Goal: Task Accomplishment & Management: Complete application form

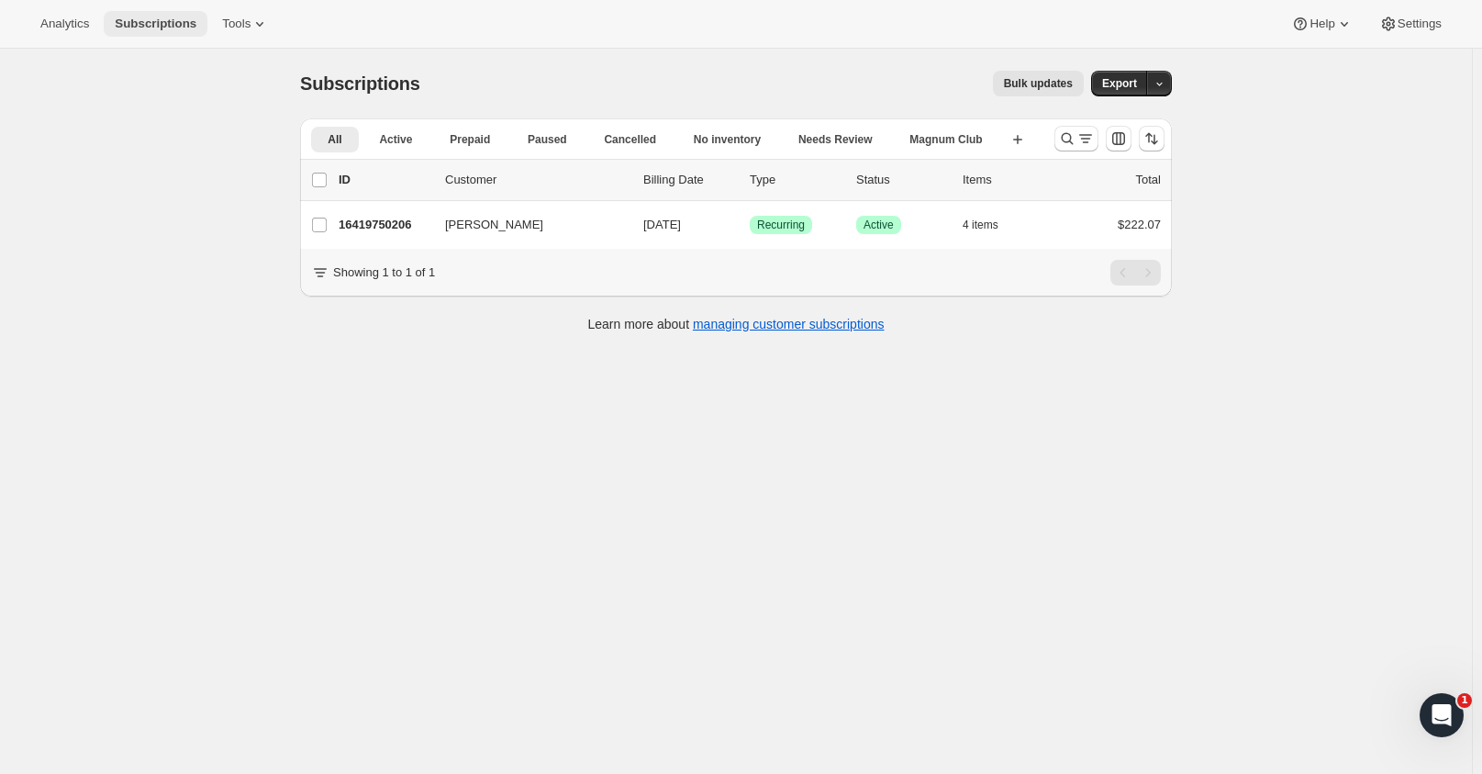
click at [173, 19] on span "Subscriptions" at bounding box center [156, 24] width 82 height 15
click at [389, 133] on span "Active" at bounding box center [395, 139] width 33 height 15
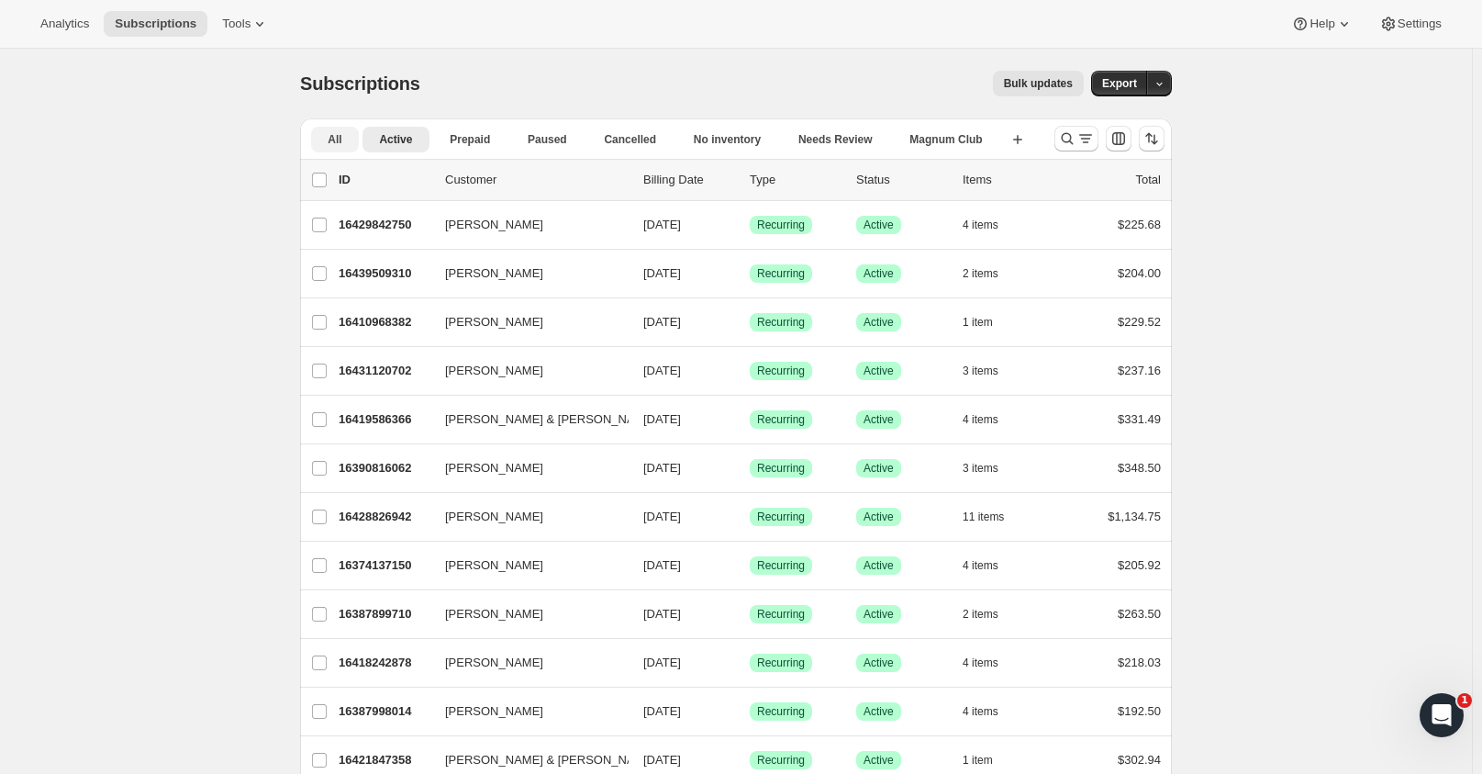
click at [332, 146] on span "All" at bounding box center [335, 139] width 14 height 15
click at [1086, 134] on icon "Search and filter results" at bounding box center [1085, 138] width 18 height 18
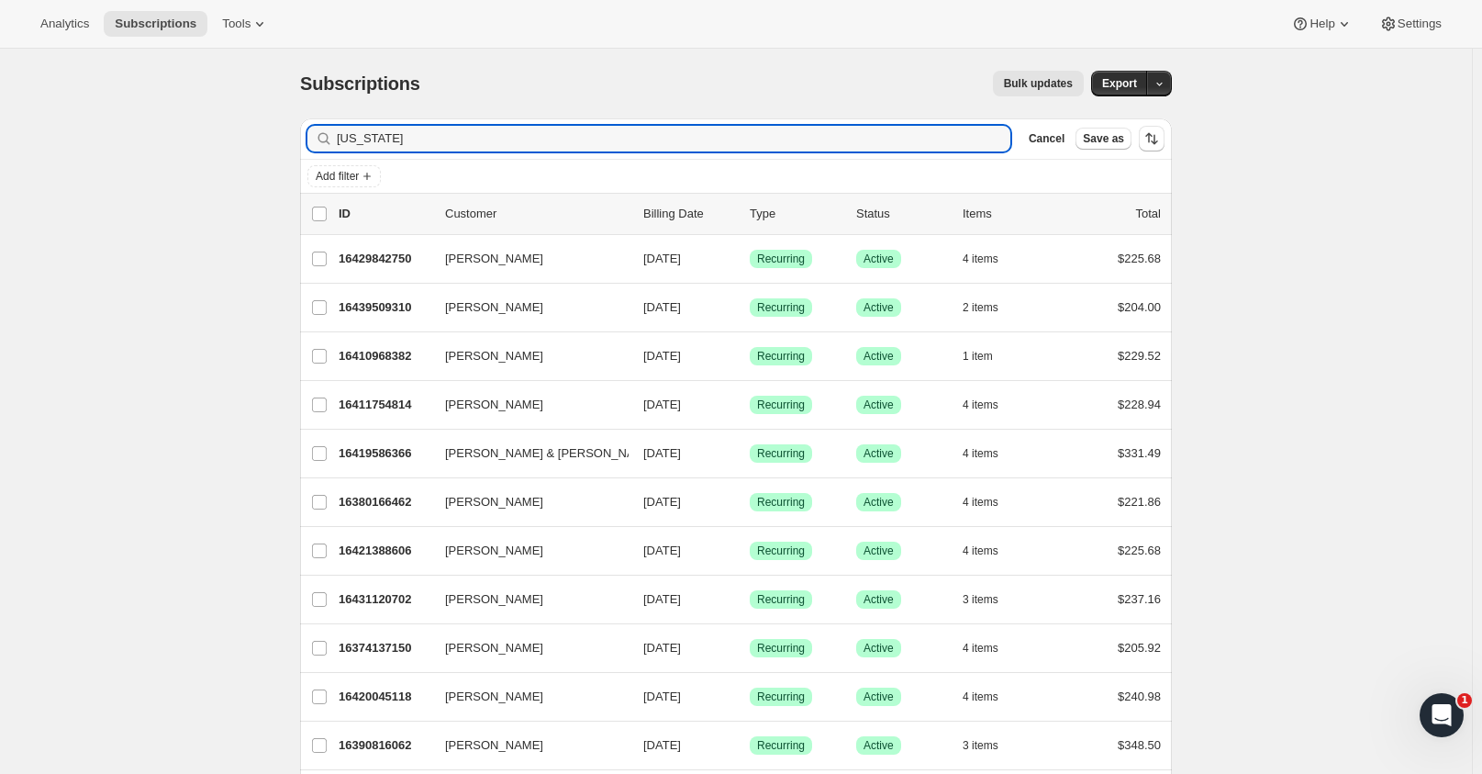
type input "Nevada"
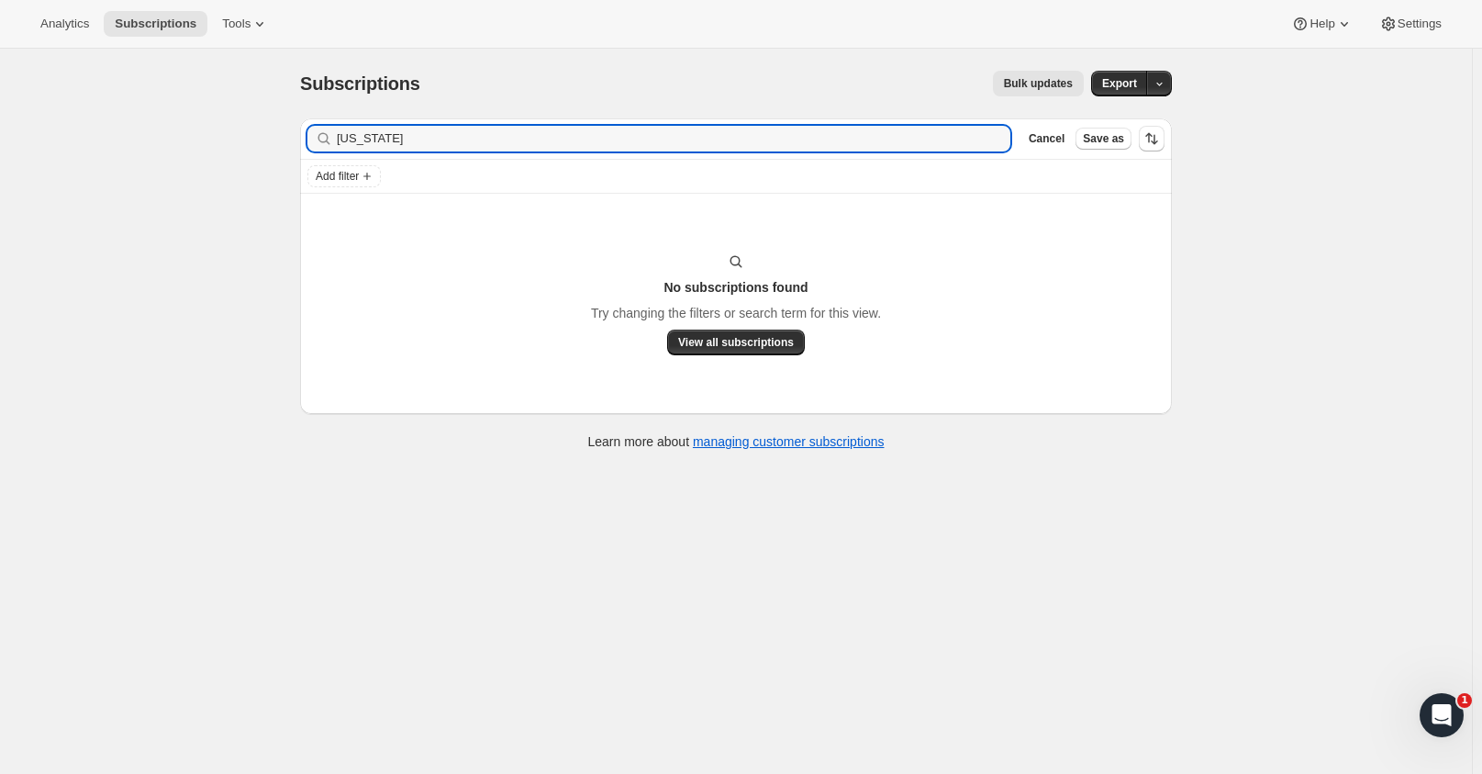
drag, startPoint x: 451, startPoint y: 133, endPoint x: 139, endPoint y: 116, distance: 312.5
click at [139, 116] on div "Subscriptions. This page is ready Subscriptions Bulk updates More actions Bulk …" at bounding box center [736, 436] width 1472 height 774
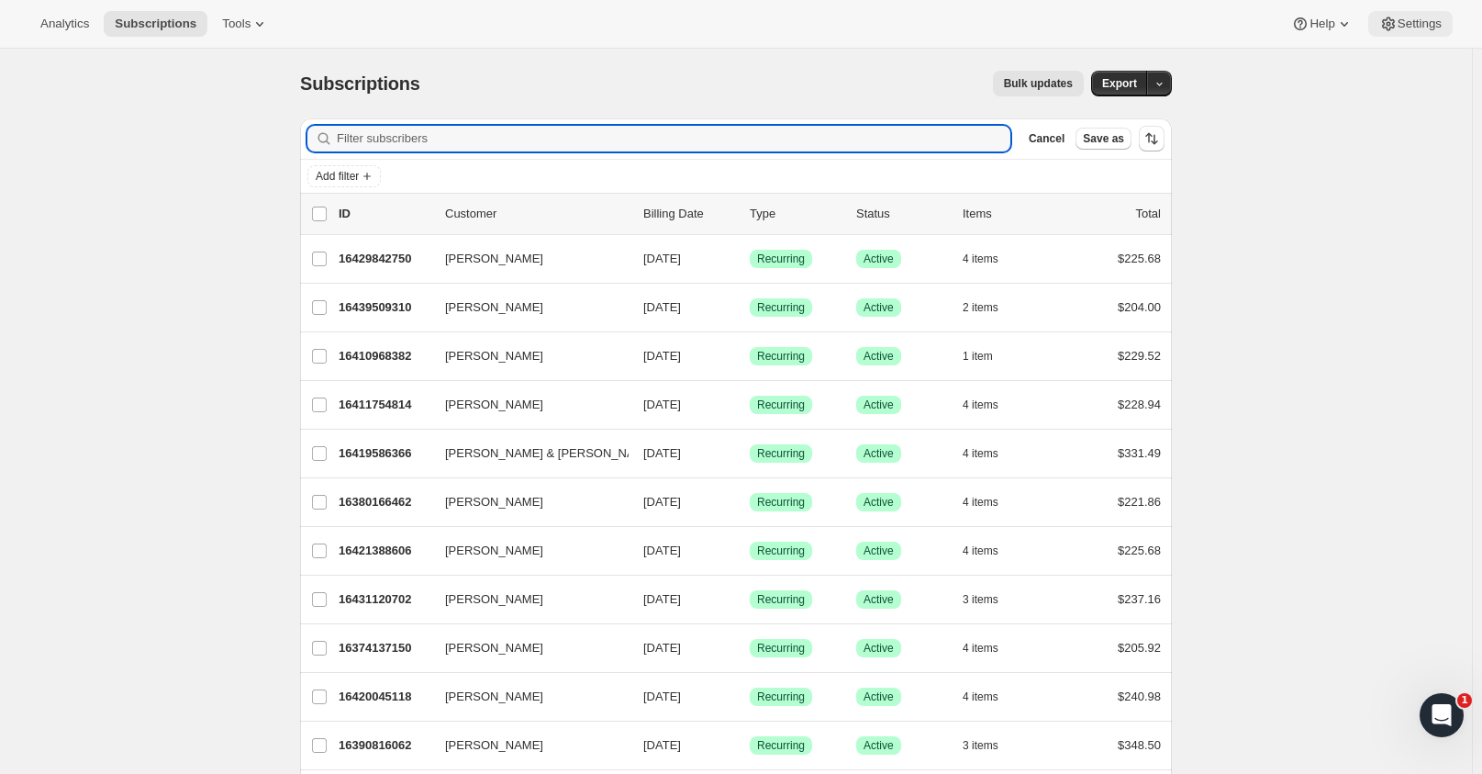
drag, startPoint x: 1441, startPoint y: 2, endPoint x: 1418, endPoint y: 24, distance: 31.8
click at [1418, 24] on div "Analytics Subscriptions Tools Help Settings" at bounding box center [741, 24] width 1482 height 49
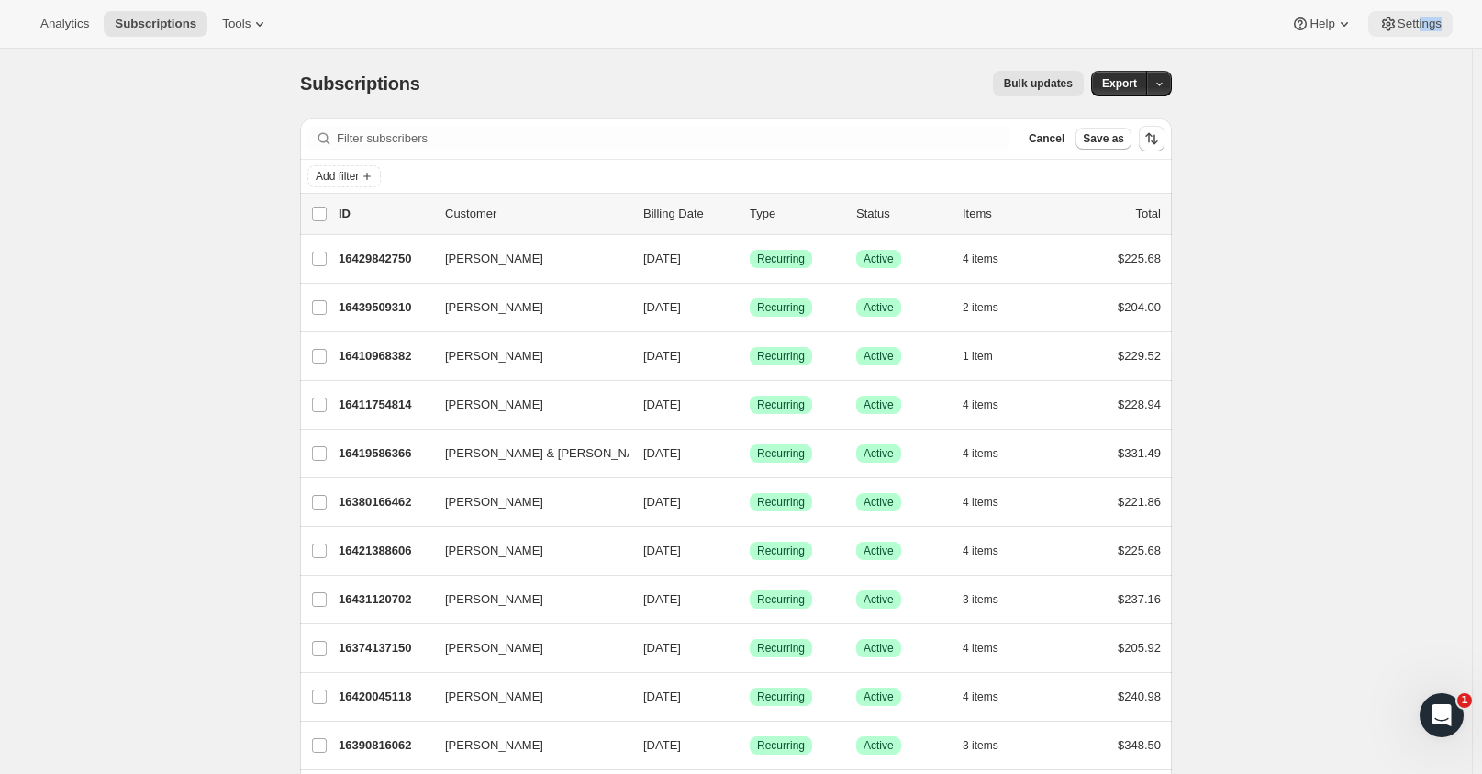
click at [1407, 30] on button "Settings" at bounding box center [1410, 24] width 84 height 26
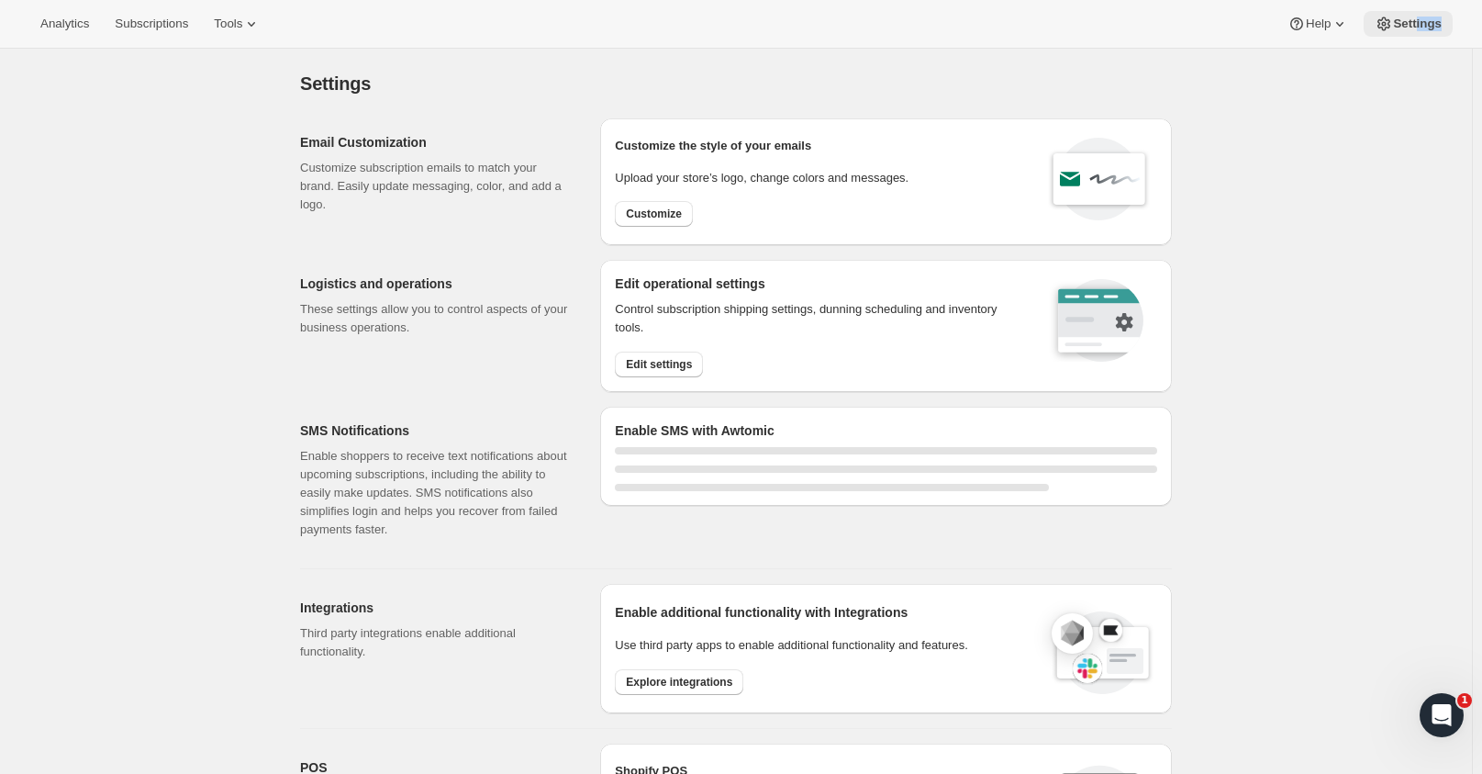
click at [1408, 23] on span "Settings" at bounding box center [1417, 24] width 49 height 15
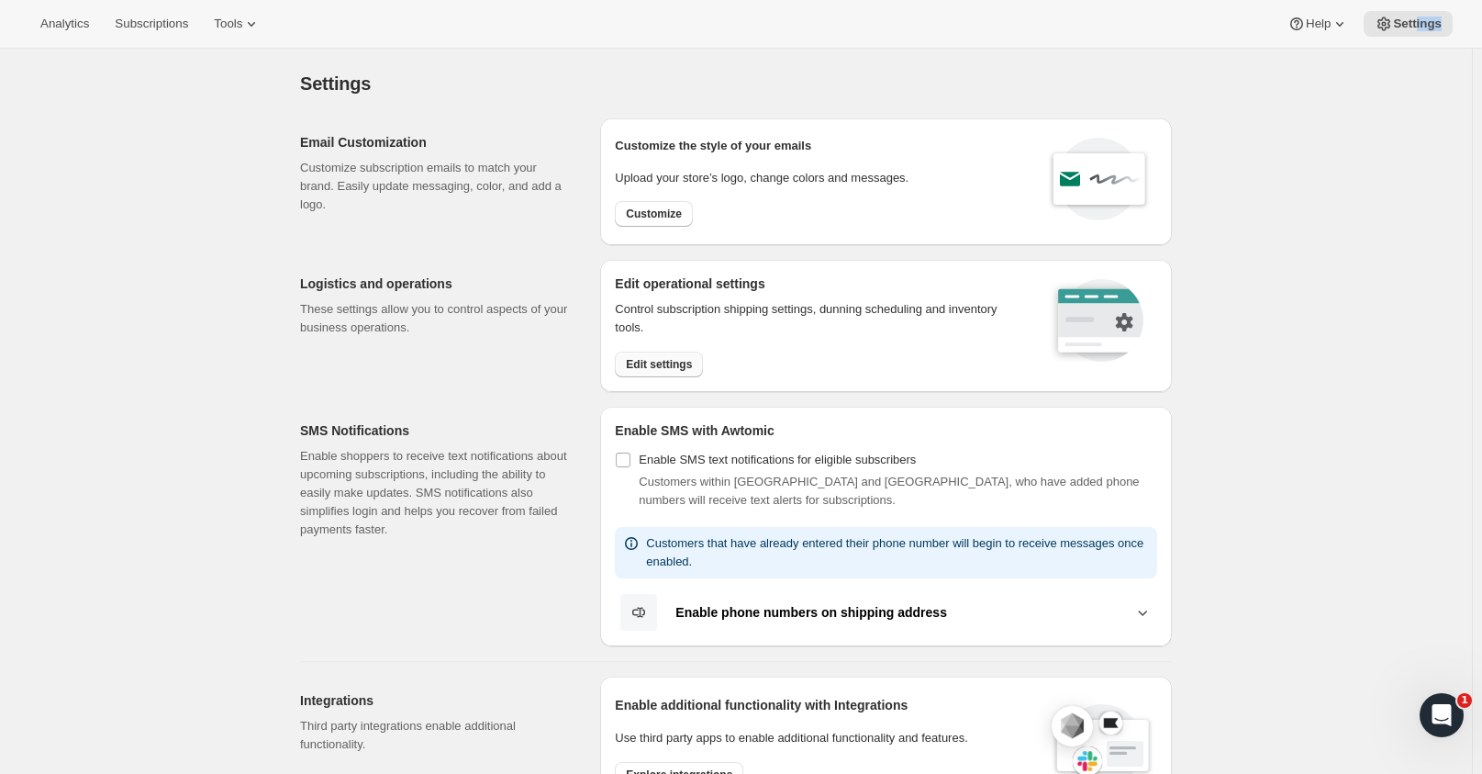
click at [664, 362] on span "Edit settings" at bounding box center [659, 364] width 66 height 15
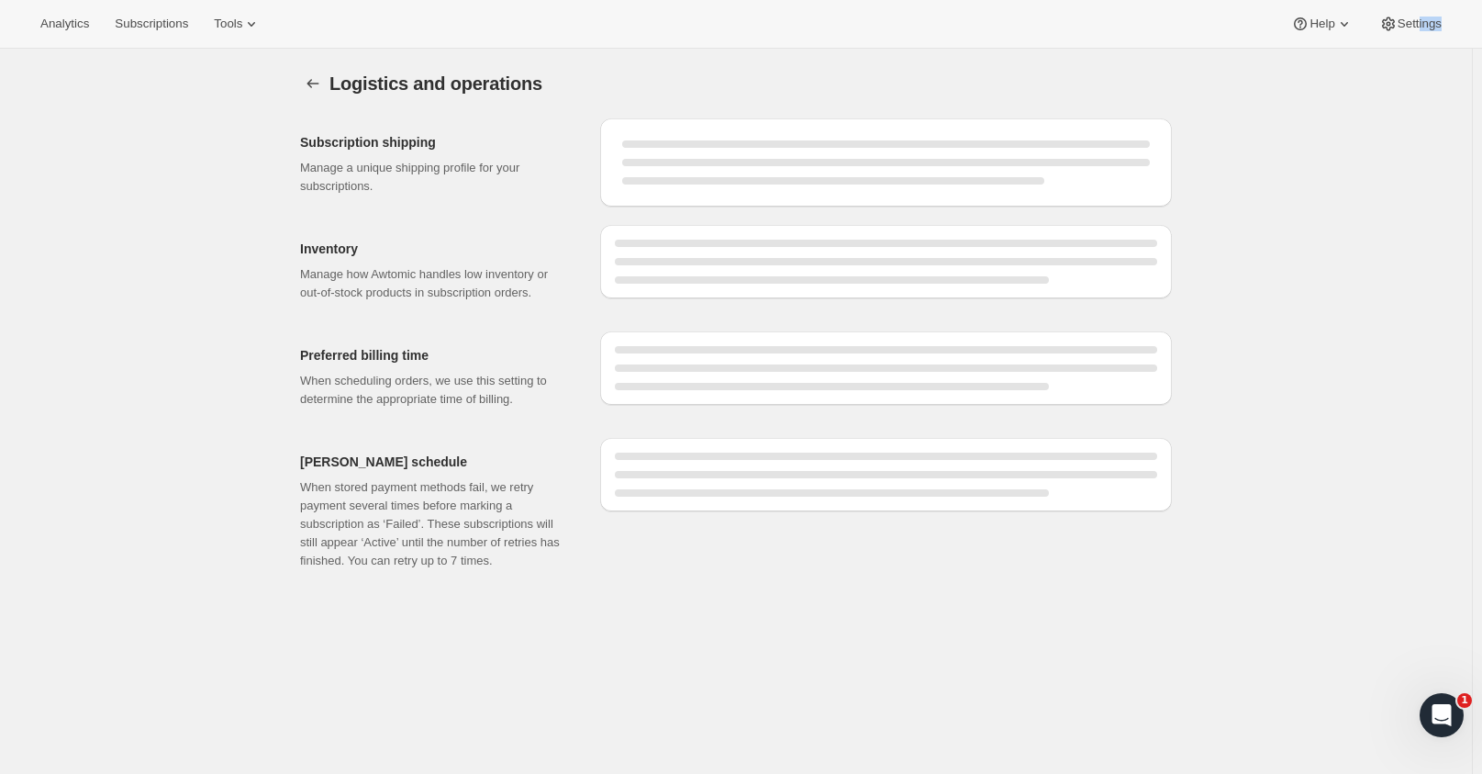
select select "DAY"
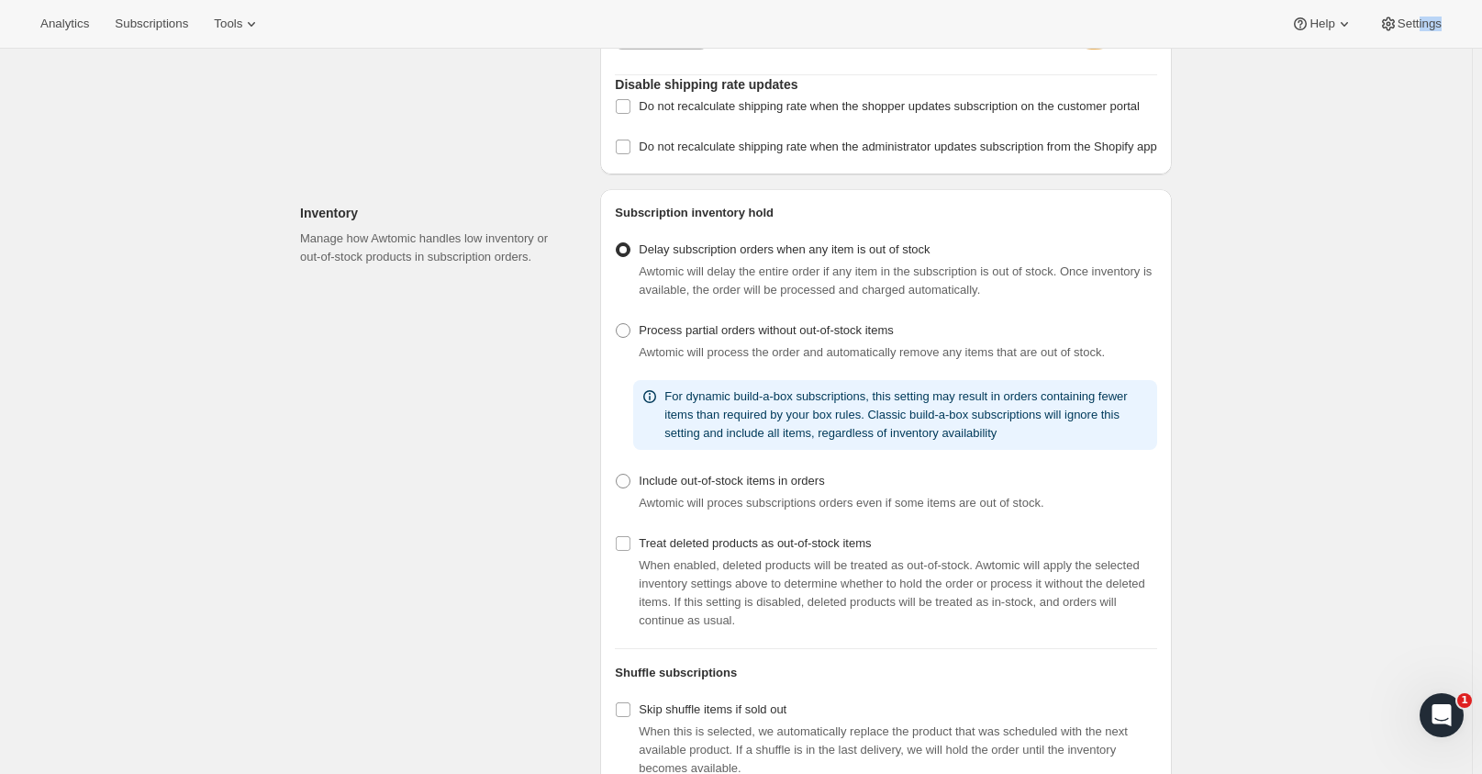
scroll to position [99, 0]
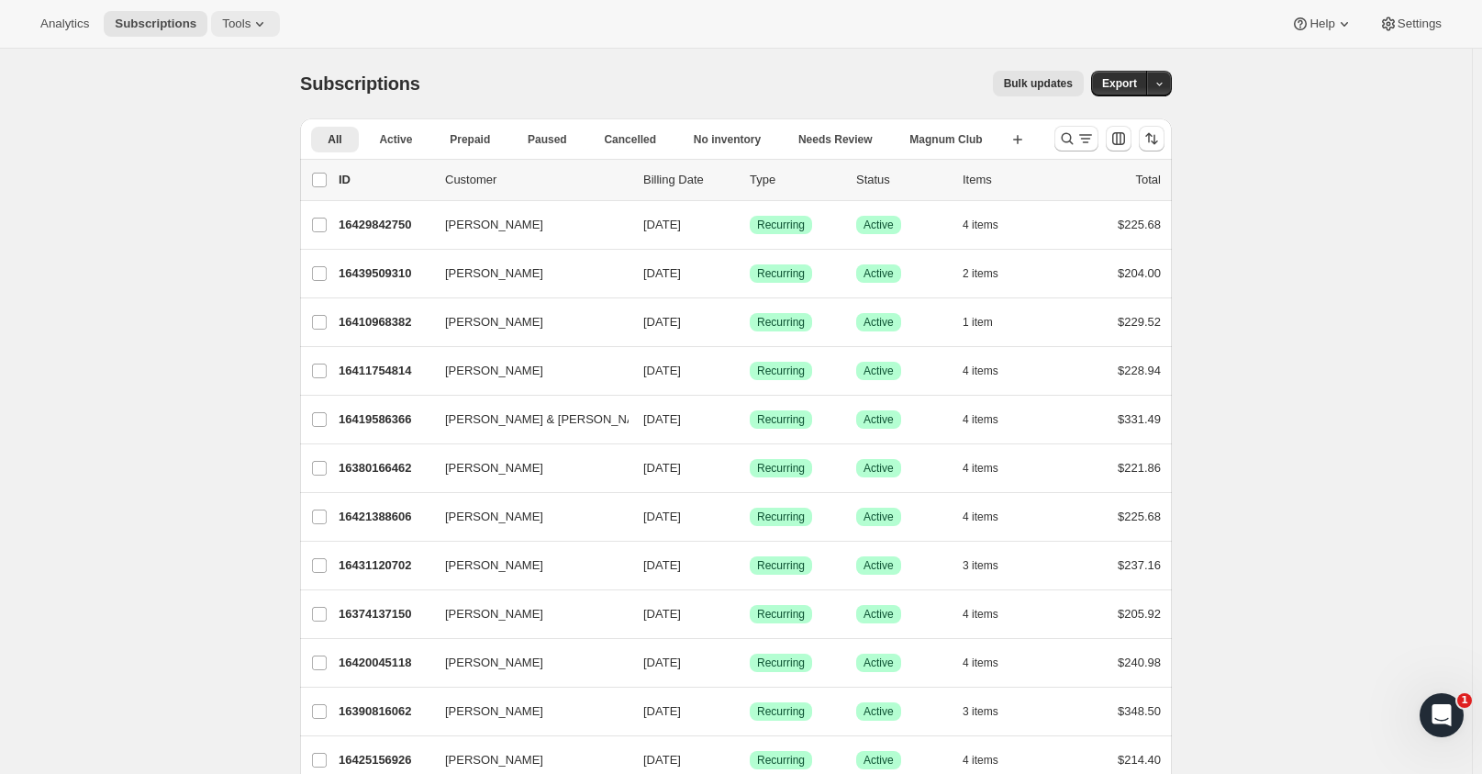
click at [251, 22] on icon at bounding box center [260, 24] width 18 height 18
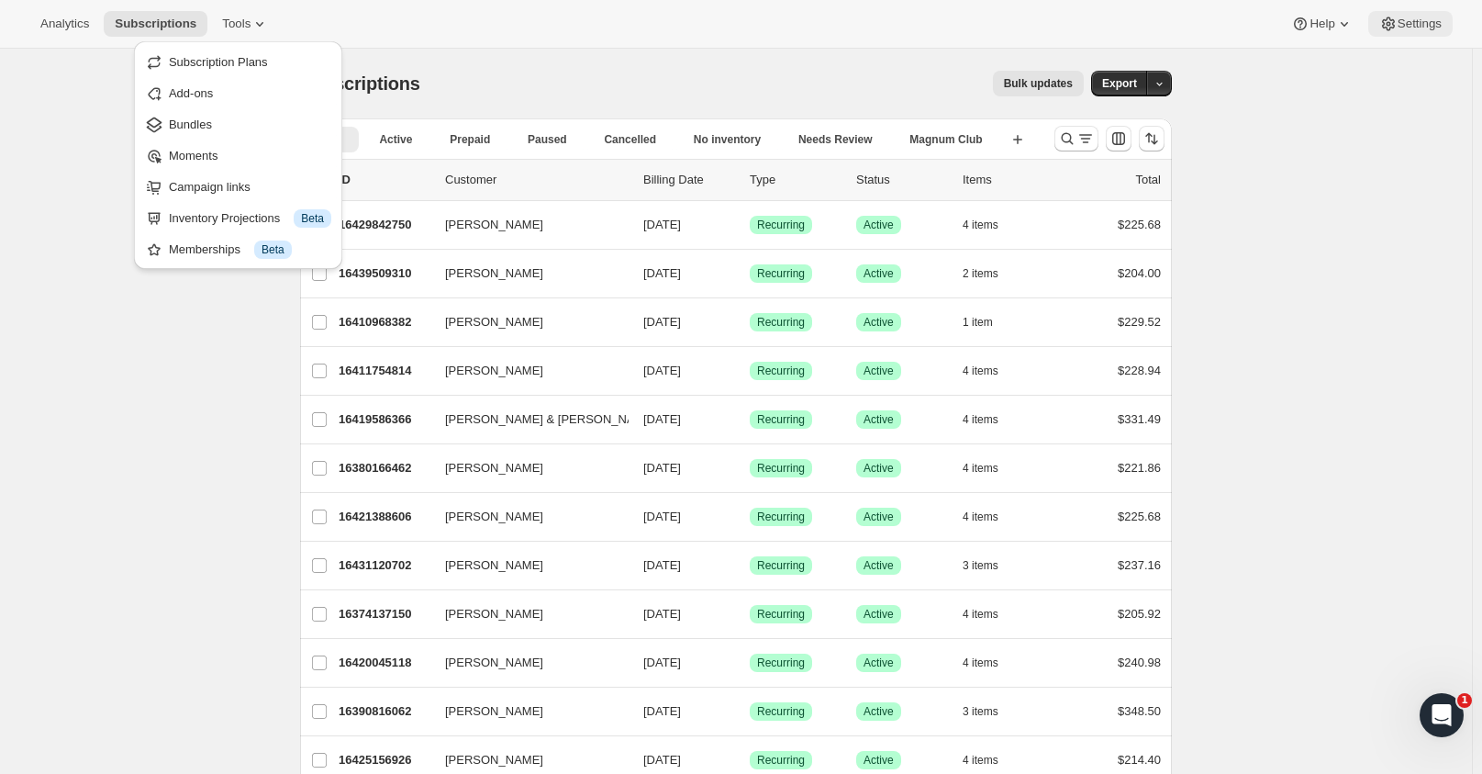
click at [1404, 26] on span "Settings" at bounding box center [1420, 24] width 44 height 15
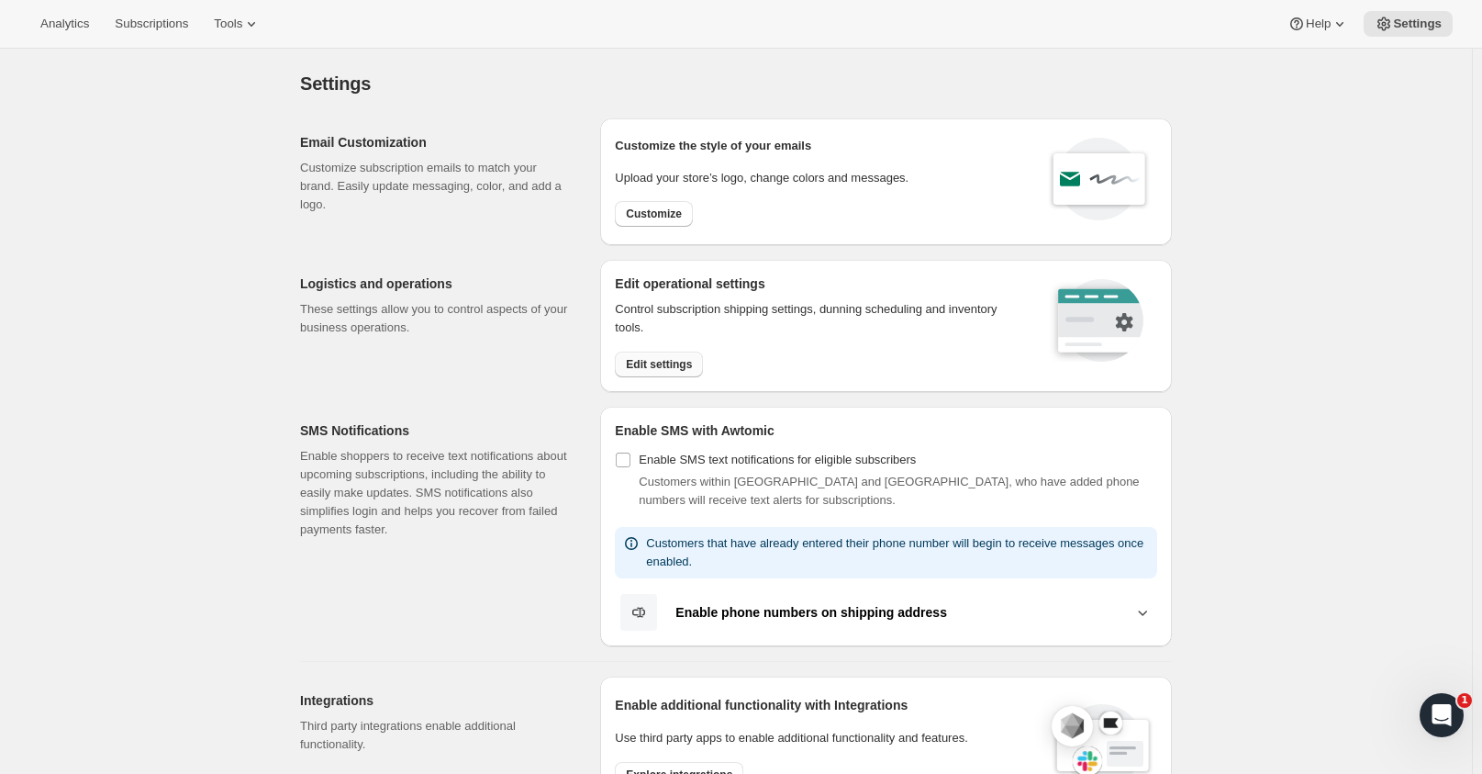
click at [649, 362] on span "Edit settings" at bounding box center [659, 364] width 66 height 15
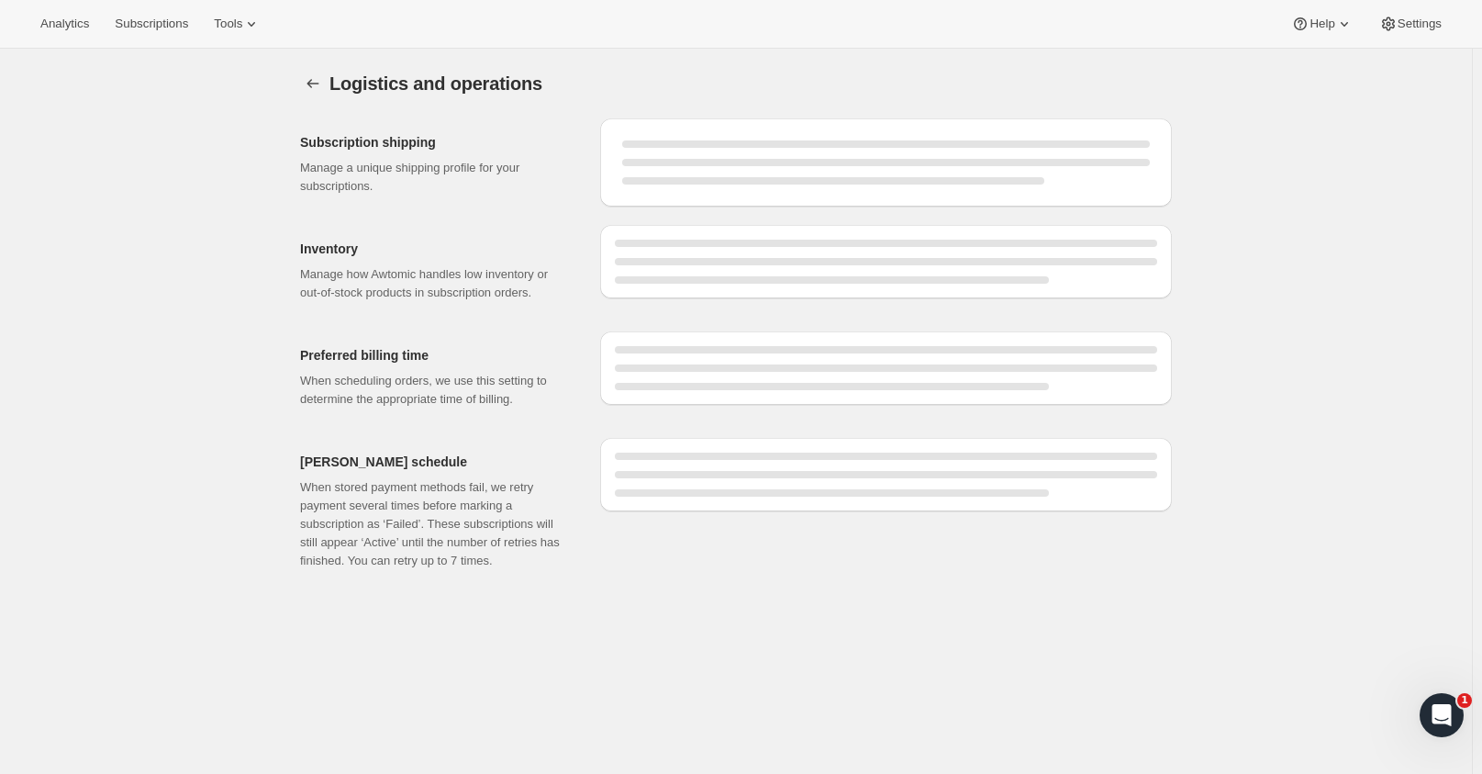
select select "DAY"
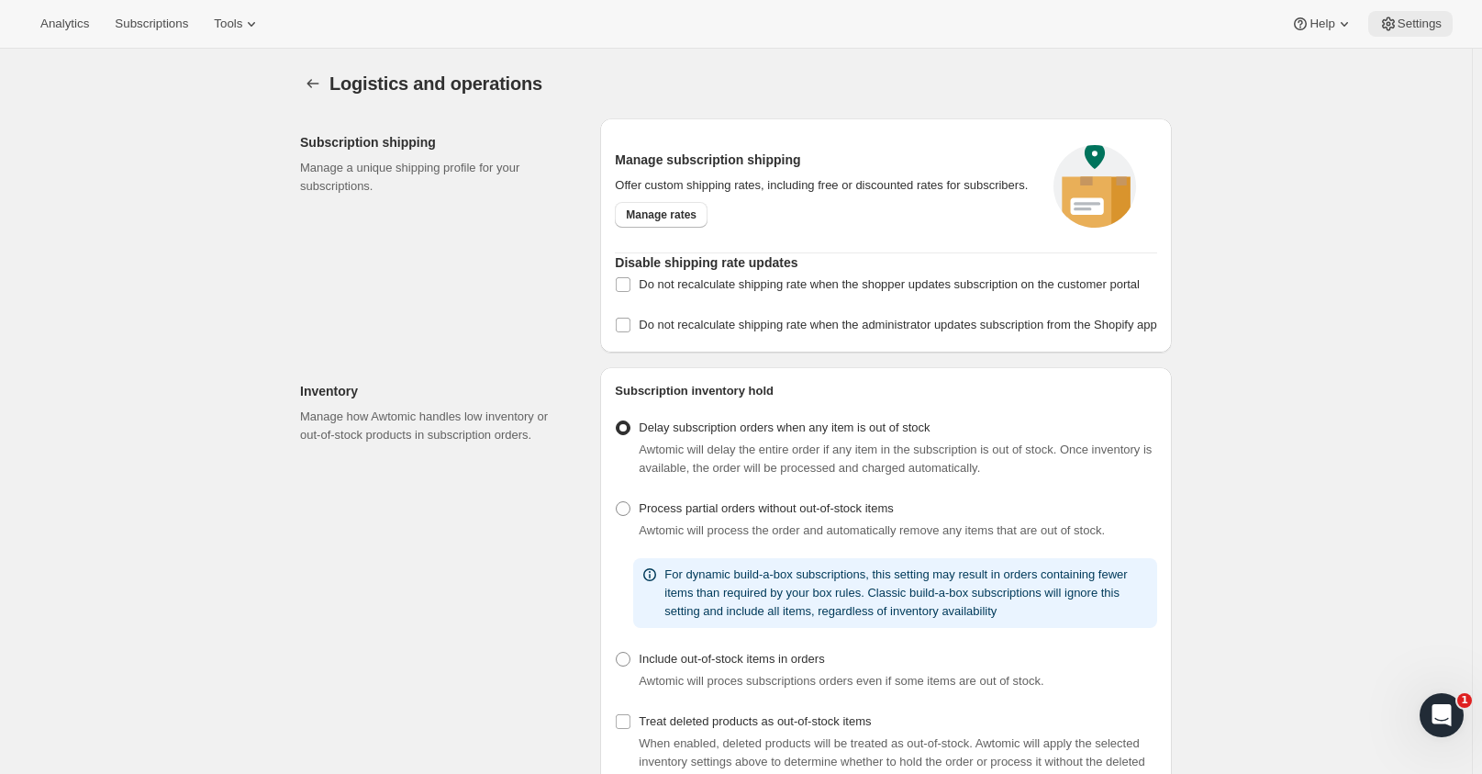
click at [1400, 26] on span "Settings" at bounding box center [1420, 24] width 44 height 15
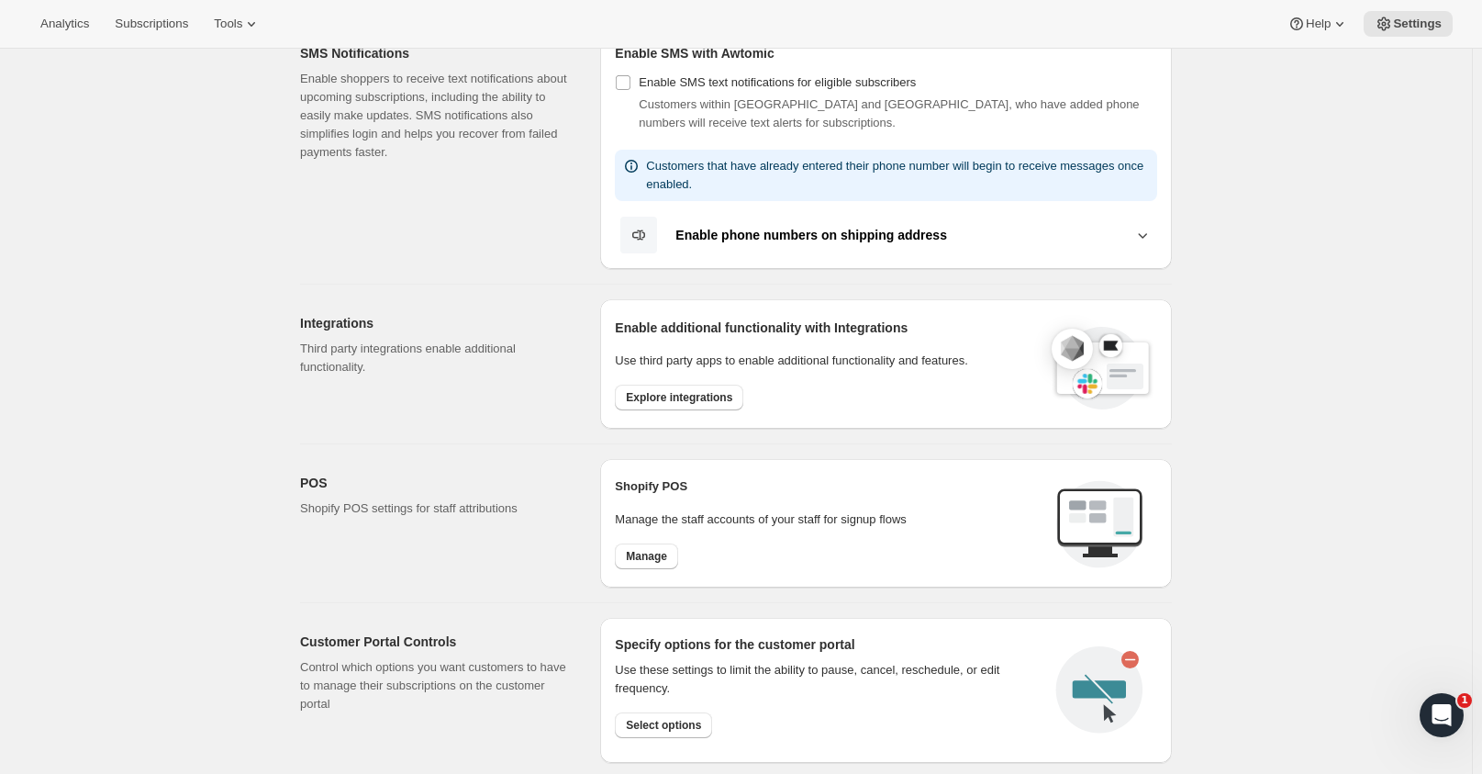
scroll to position [551, 0]
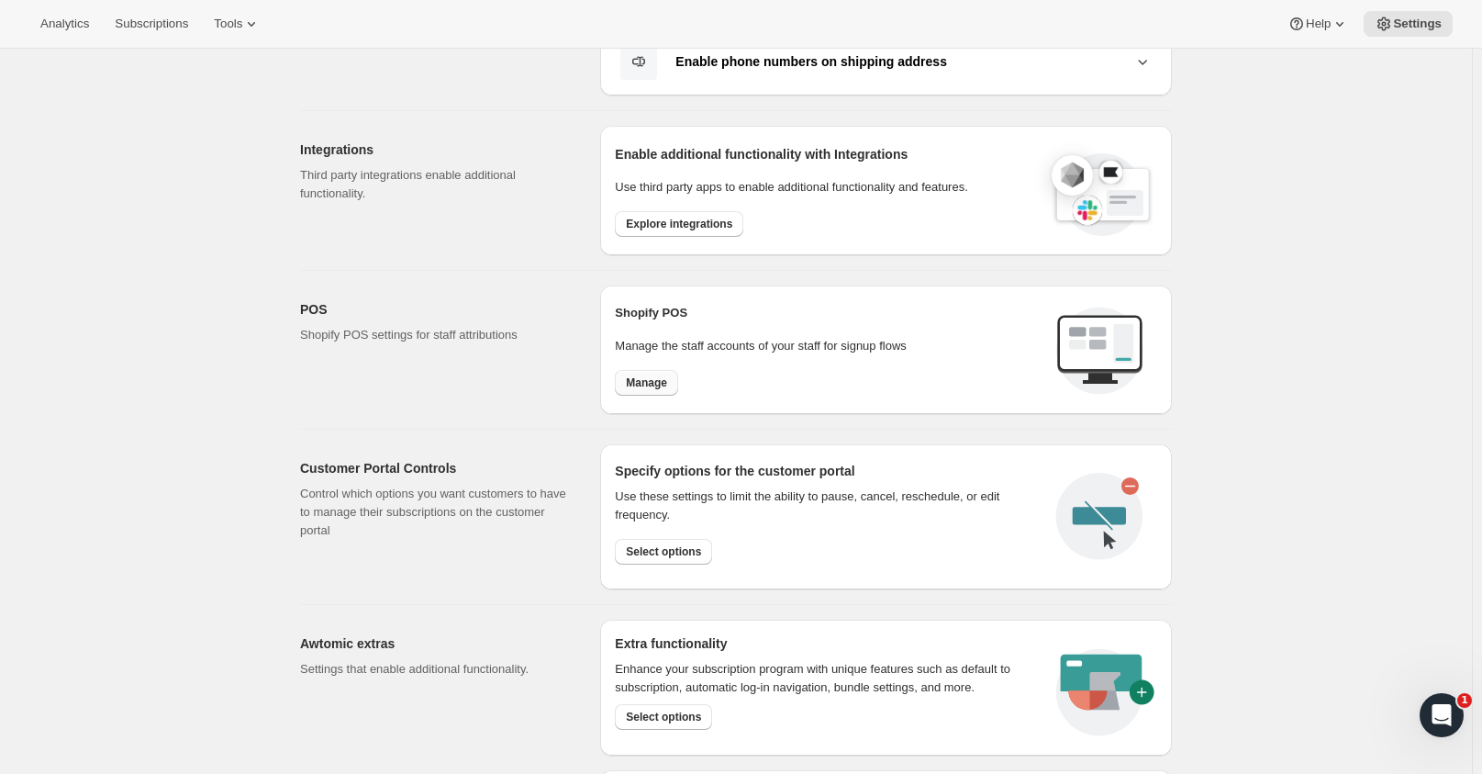
click at [641, 379] on span "Manage" at bounding box center [646, 382] width 41 height 15
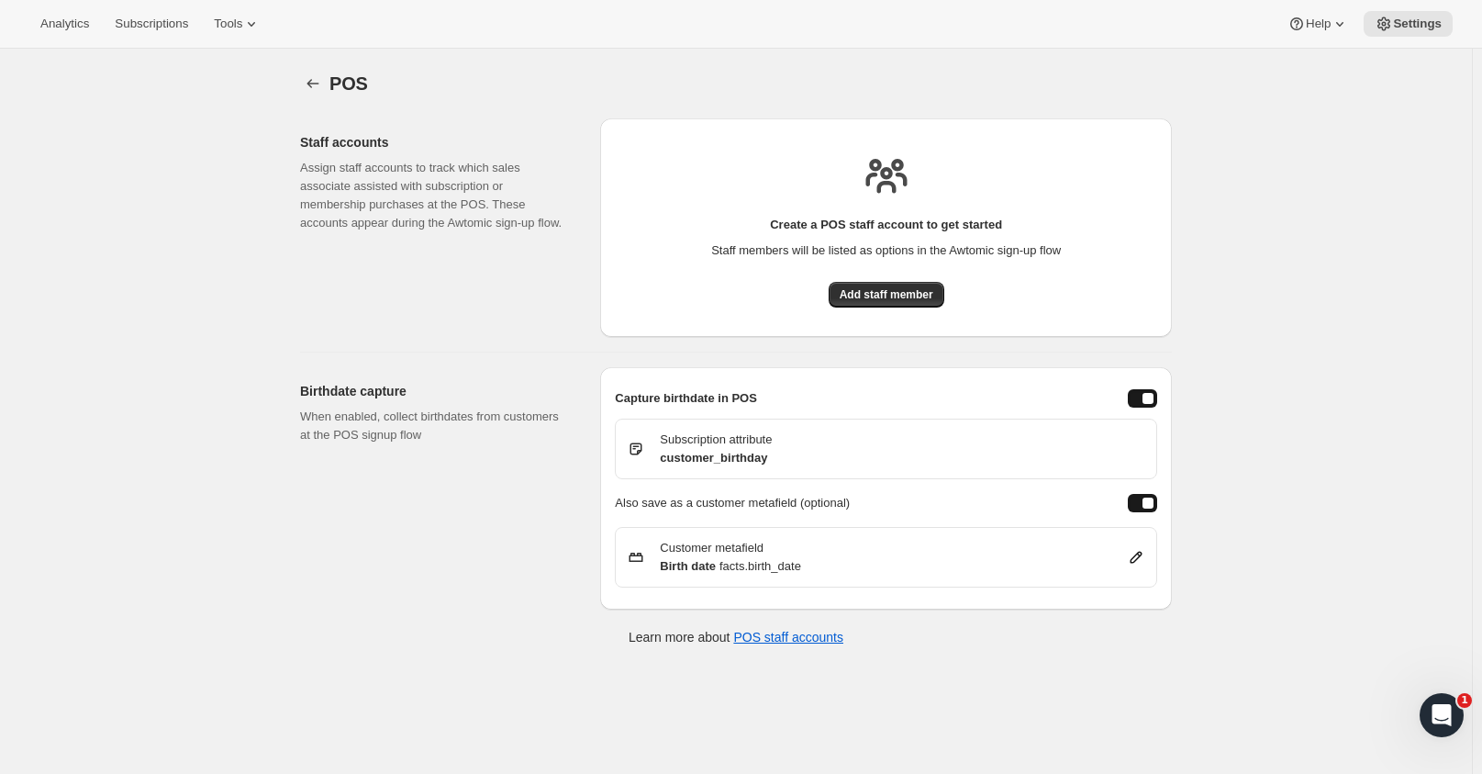
click at [904, 279] on div "Create a POS staff account to get started Staff members will be listed as optio…" at bounding box center [886, 227] width 542 height 189
click at [905, 291] on span "Add staff member" at bounding box center [887, 294] width 94 height 15
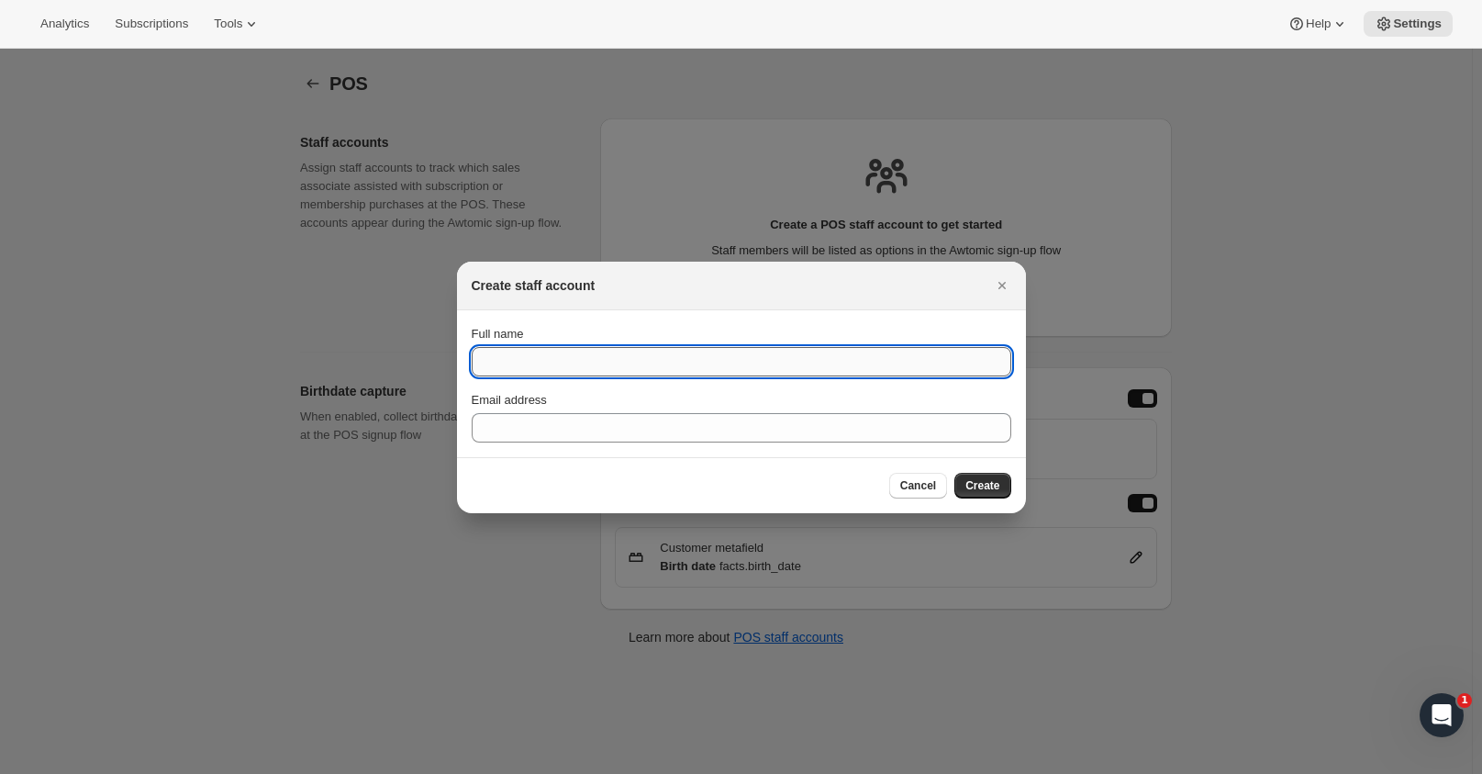
click at [608, 368] on input "Full name" at bounding box center [742, 361] width 540 height 29
type input "[PERSON_NAME]"
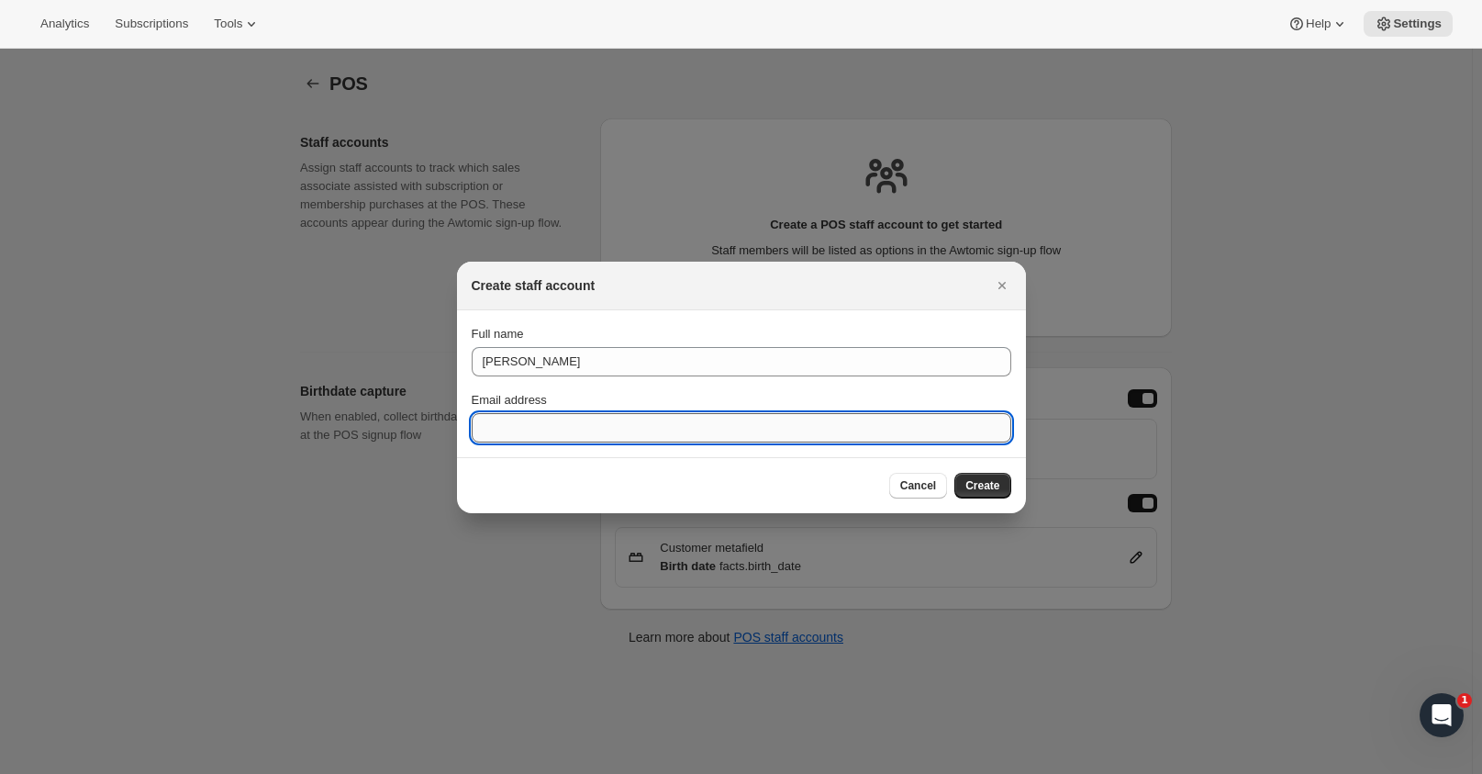
click at [584, 427] on input "Email address" at bounding box center [742, 427] width 540 height 29
click at [525, 430] on input "Email address" at bounding box center [742, 427] width 540 height 29
type input "[EMAIL_ADDRESS][DOMAIN_NAME]"
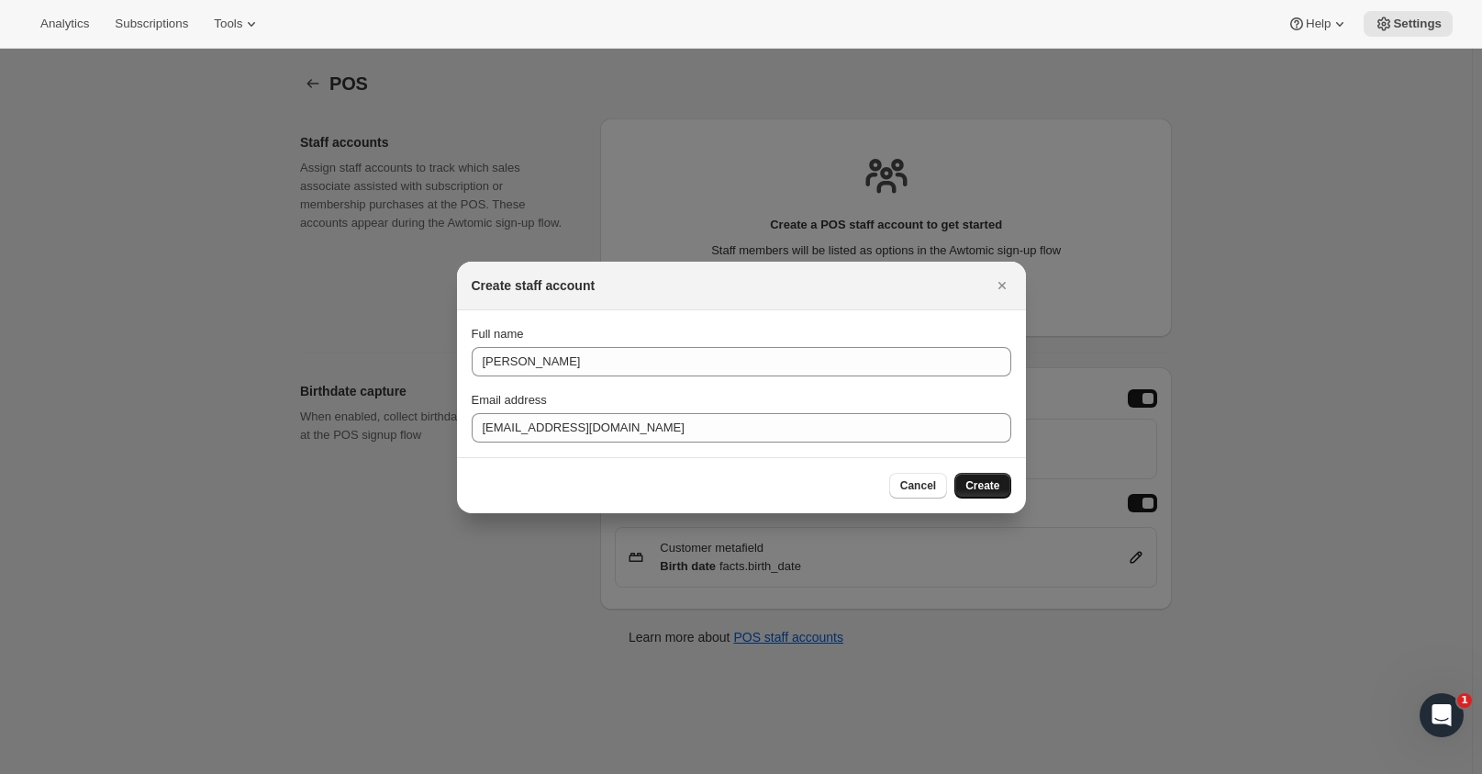
click at [991, 480] on span "Create" at bounding box center [982, 485] width 34 height 15
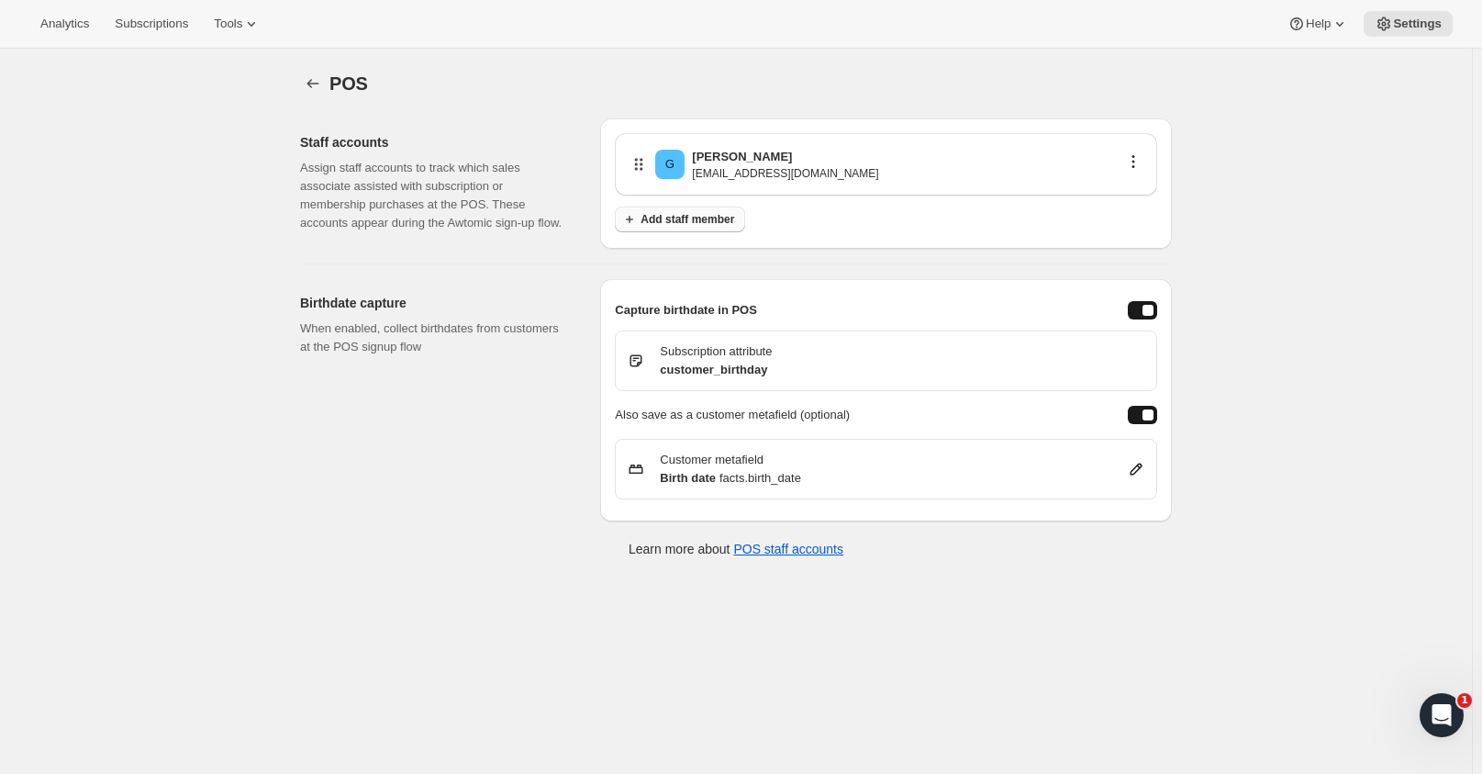
click at [662, 212] on button "Add staff member" at bounding box center [680, 219] width 130 height 26
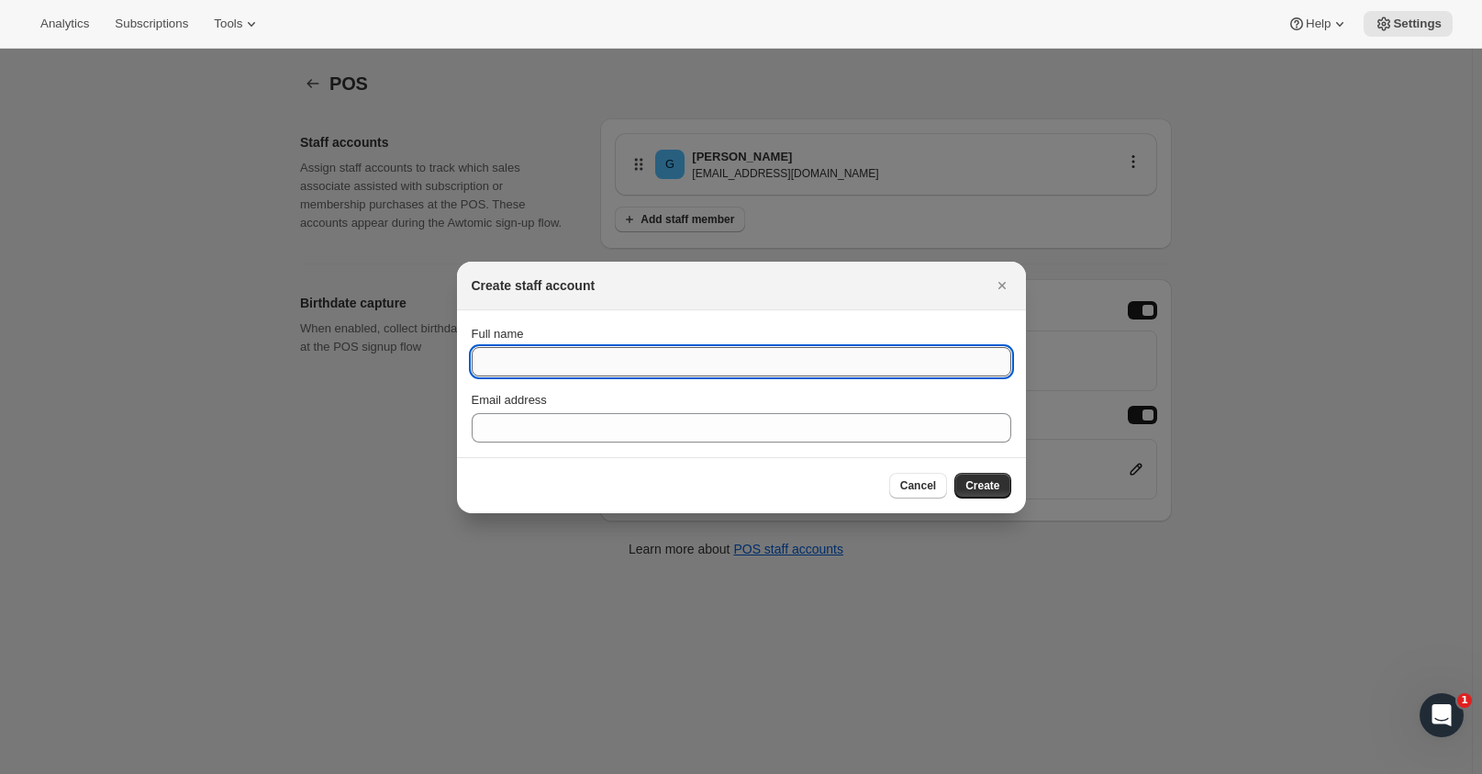
drag, startPoint x: 519, startPoint y: 369, endPoint x: 535, endPoint y: 351, distance: 24.7
click at [521, 368] on input "Full name" at bounding box center [742, 361] width 540 height 29
type input "[PERSON_NAME]"
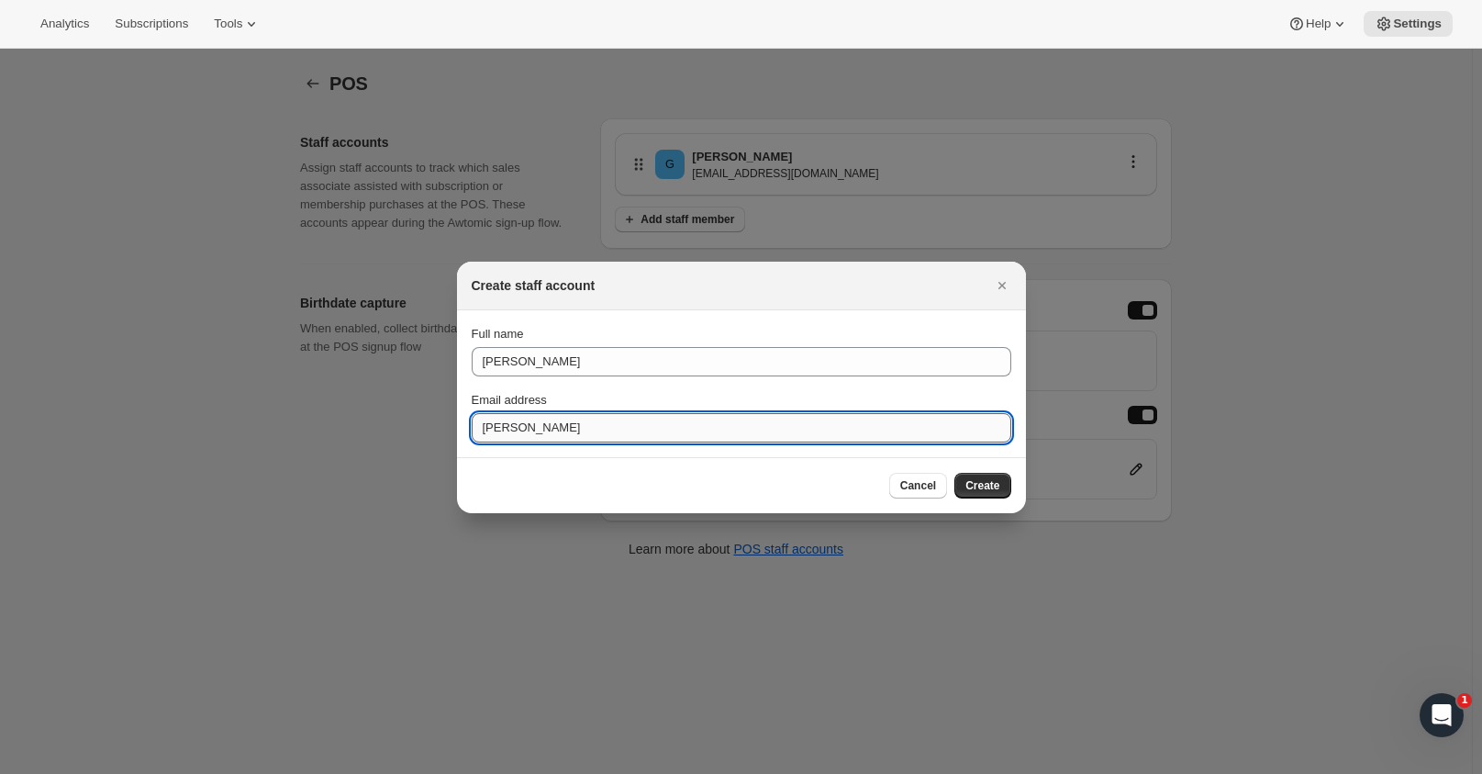
click at [534, 438] on input "[PERSON_NAME]" at bounding box center [742, 427] width 540 height 29
type input "[PERSON_NAME][EMAIL_ADDRESS][DOMAIN_NAME]"
click at [989, 490] on span "Create" at bounding box center [982, 485] width 34 height 15
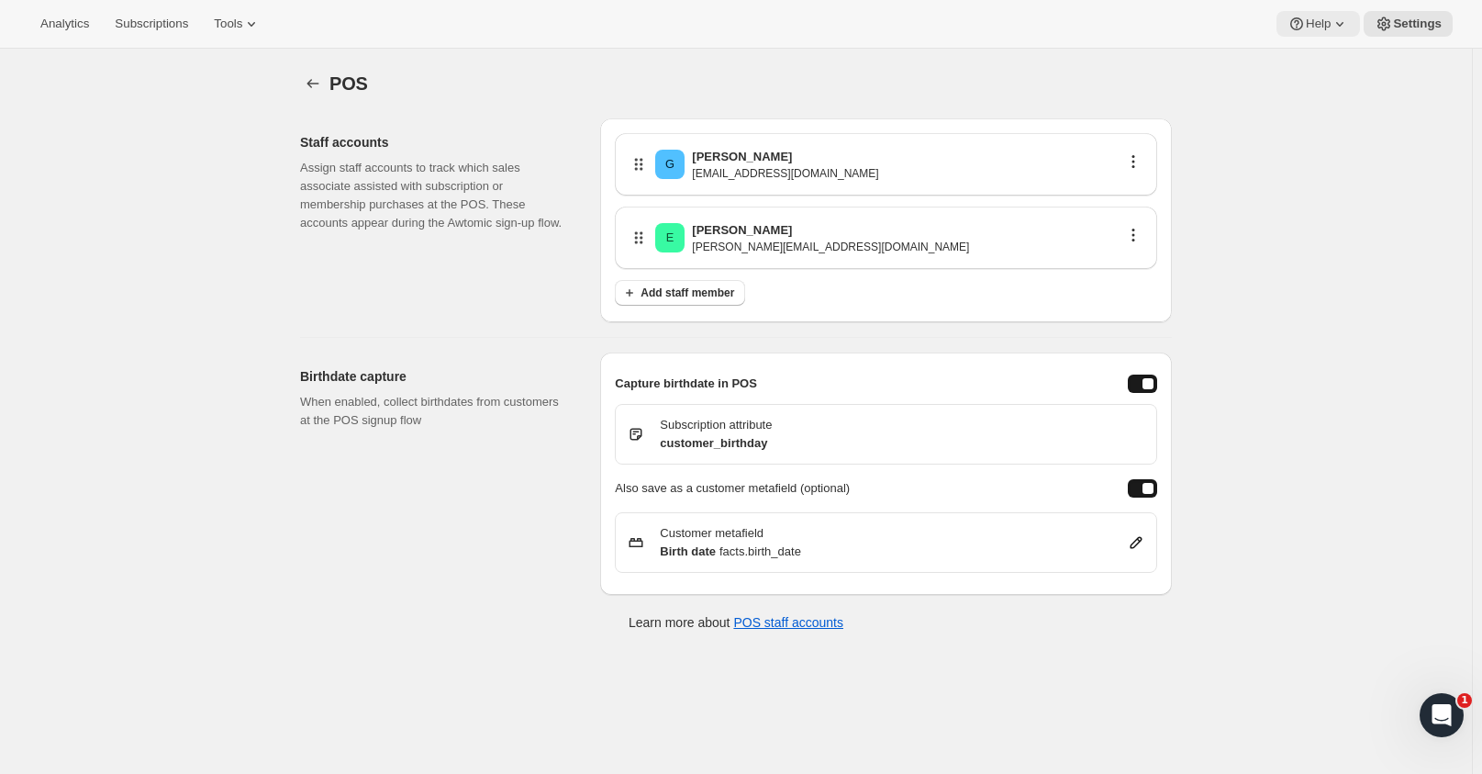
click at [1321, 17] on span "Help" at bounding box center [1318, 24] width 25 height 15
click at [1340, 95] on span "Help Center" at bounding box center [1321, 93] width 63 height 14
click at [650, 291] on span "Add staff member" at bounding box center [688, 292] width 94 height 15
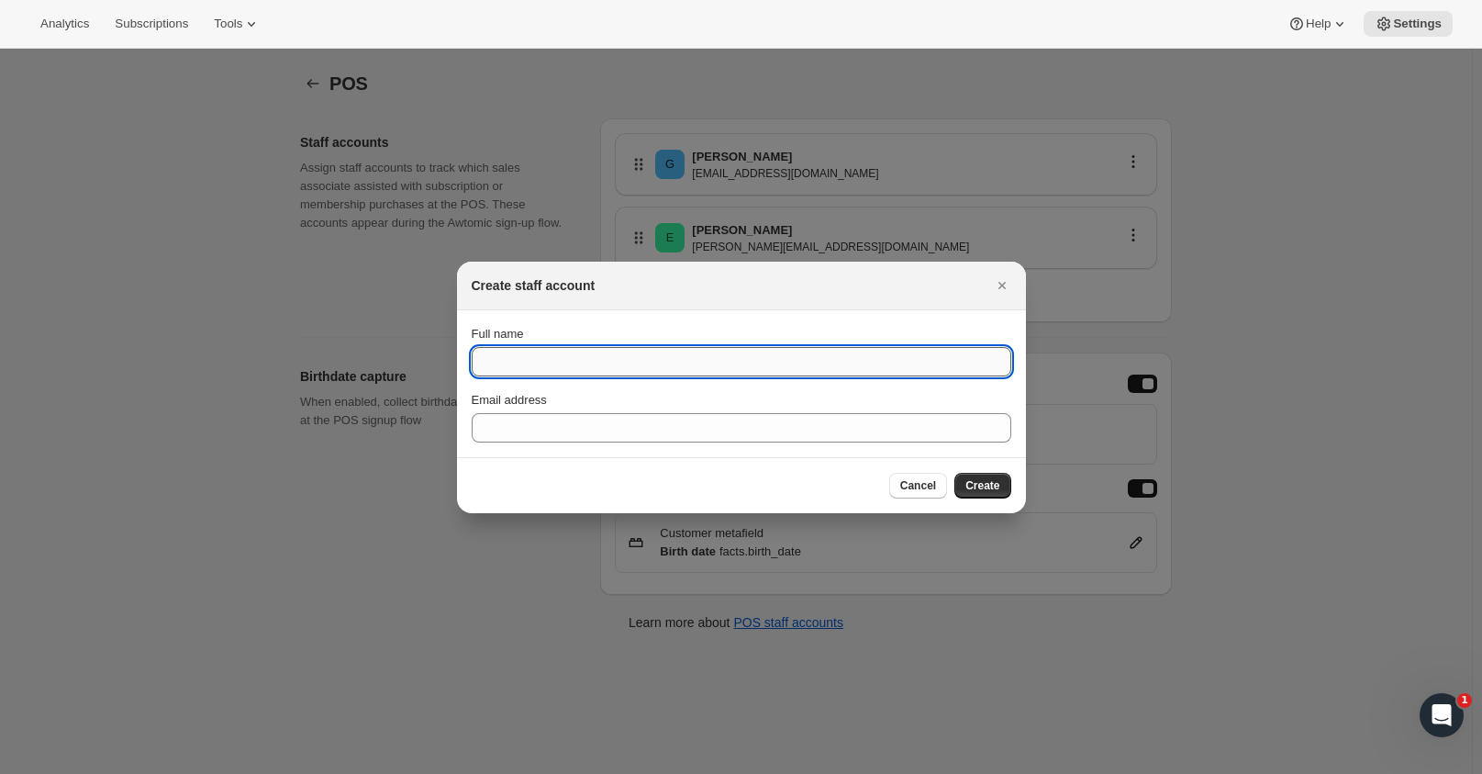
click at [565, 369] on input "Full name" at bounding box center [742, 361] width 540 height 29
type input "n"
type input "[PERSON_NAME]"
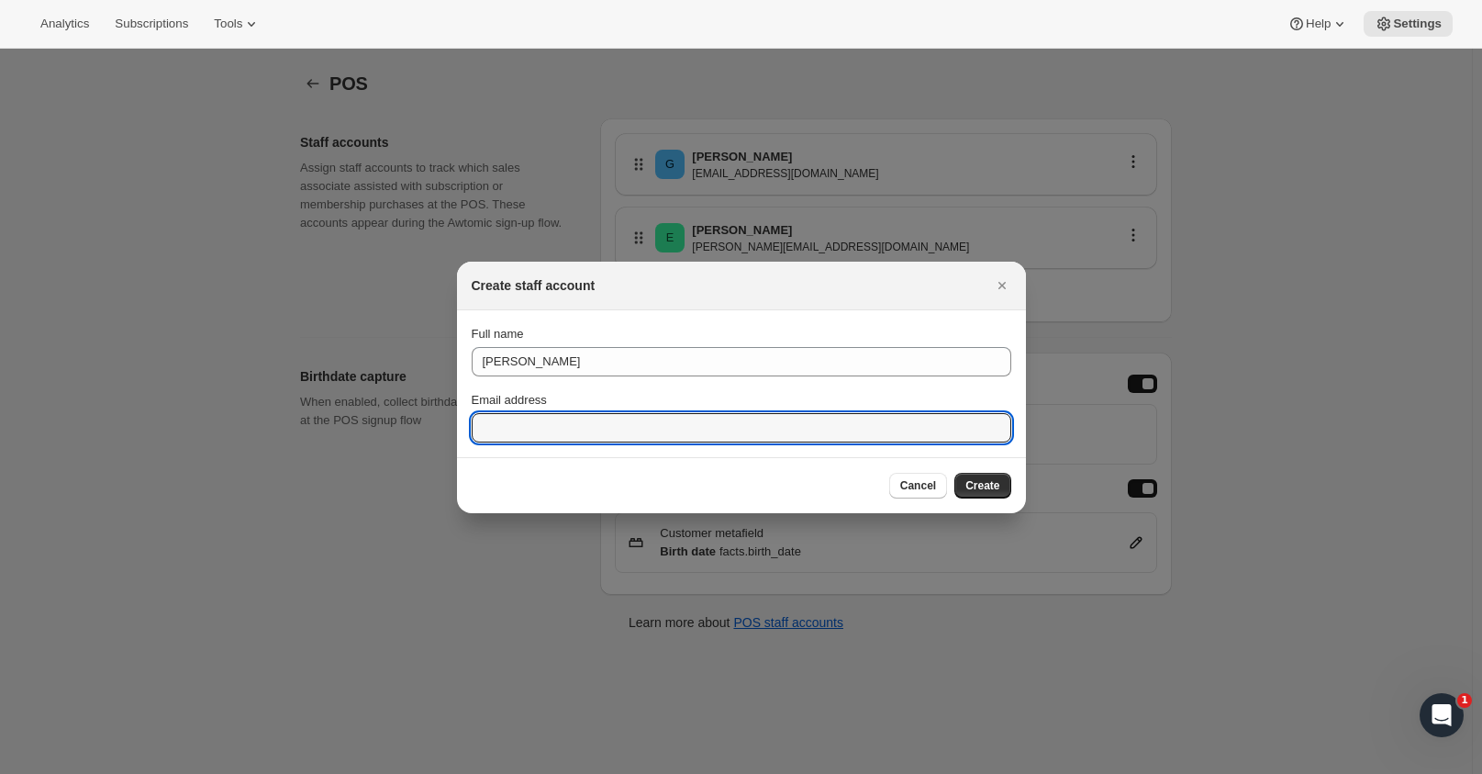
drag, startPoint x: 580, startPoint y: 439, endPoint x: 456, endPoint y: 607, distance: 208.7
click at [580, 439] on input "Email address" at bounding box center [742, 427] width 540 height 29
click at [509, 436] on input "Email address" at bounding box center [742, 427] width 540 height 29
type input "[PERSON_NAME][EMAIL_ADDRESS][DOMAIN_NAME]"
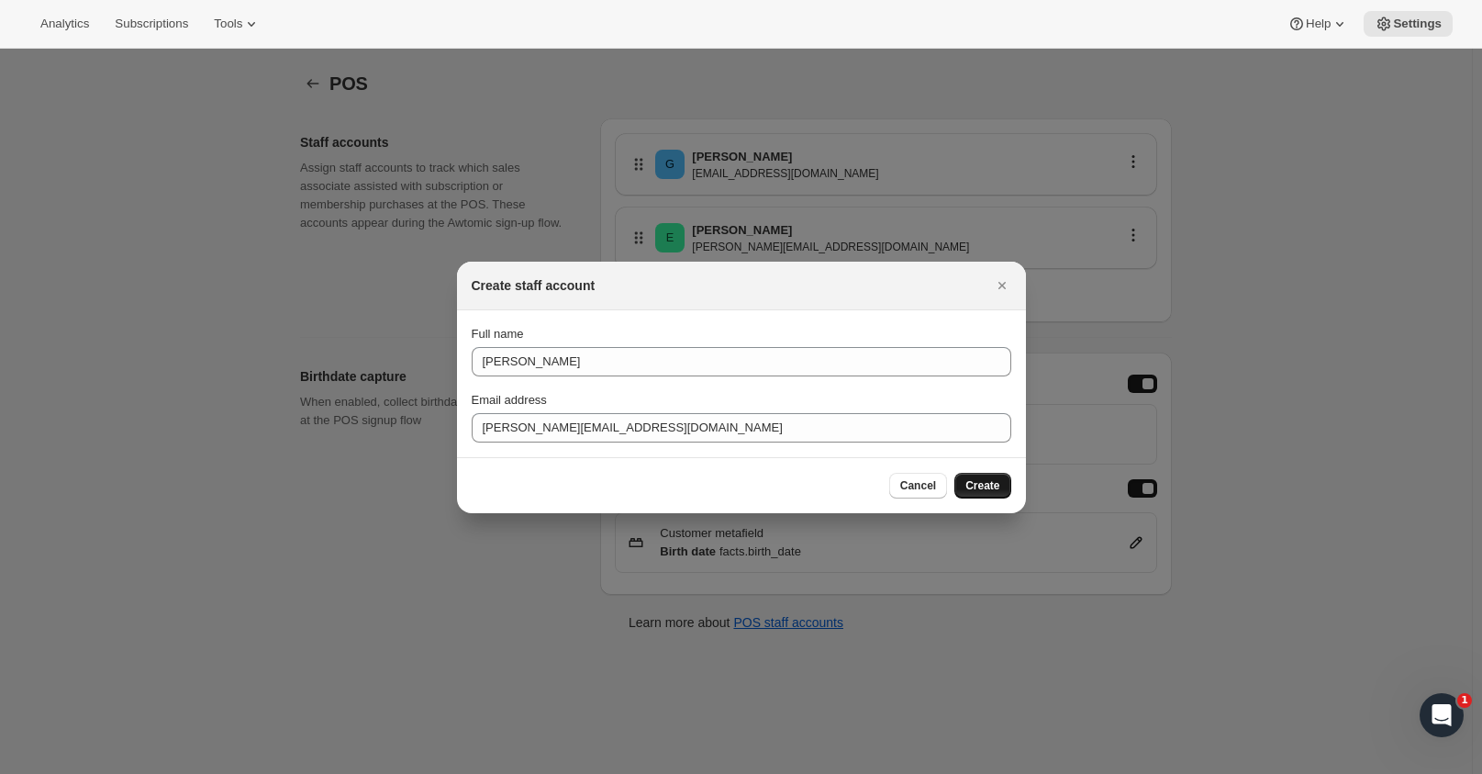
click at [979, 486] on span "Create" at bounding box center [982, 485] width 34 height 15
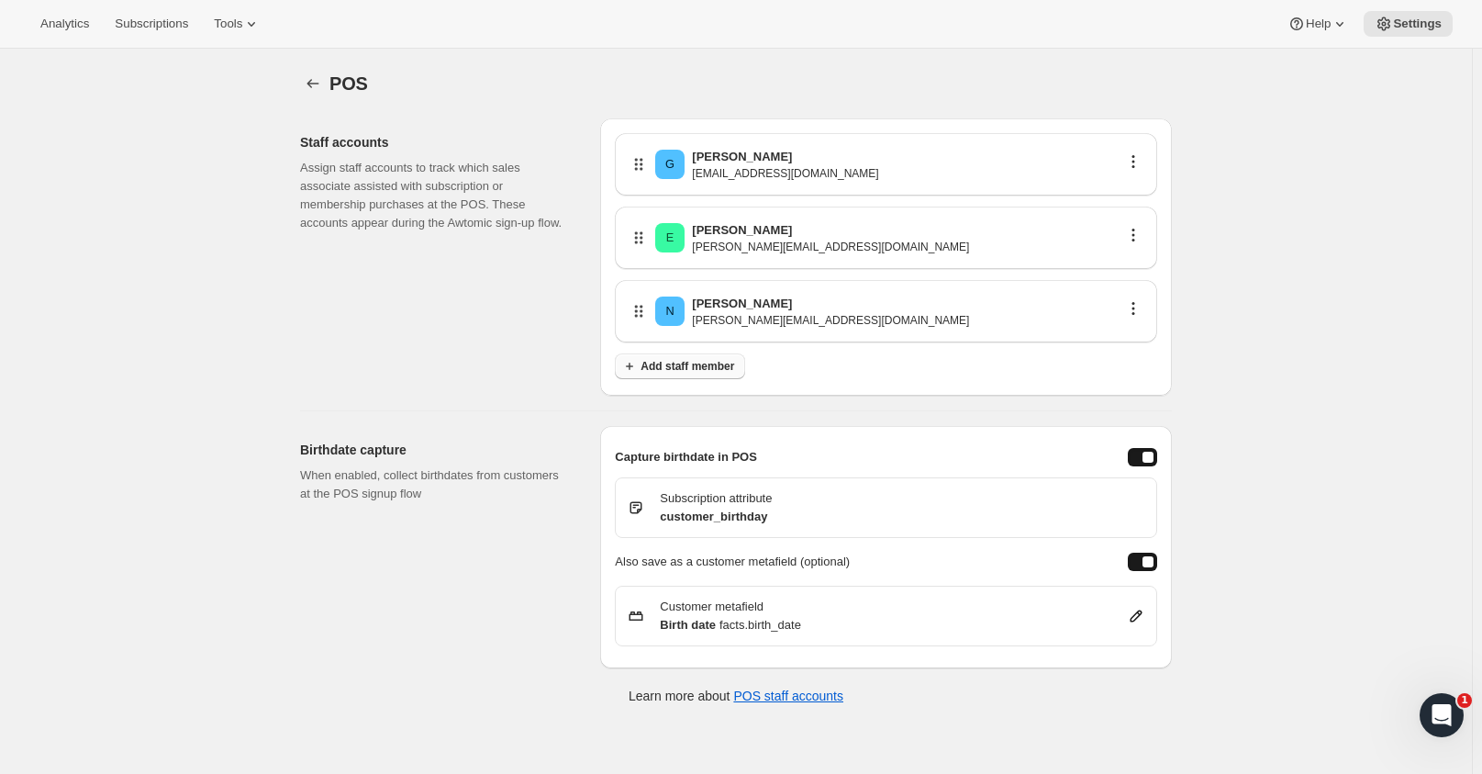
click at [686, 368] on span "Add staff member" at bounding box center [688, 366] width 94 height 15
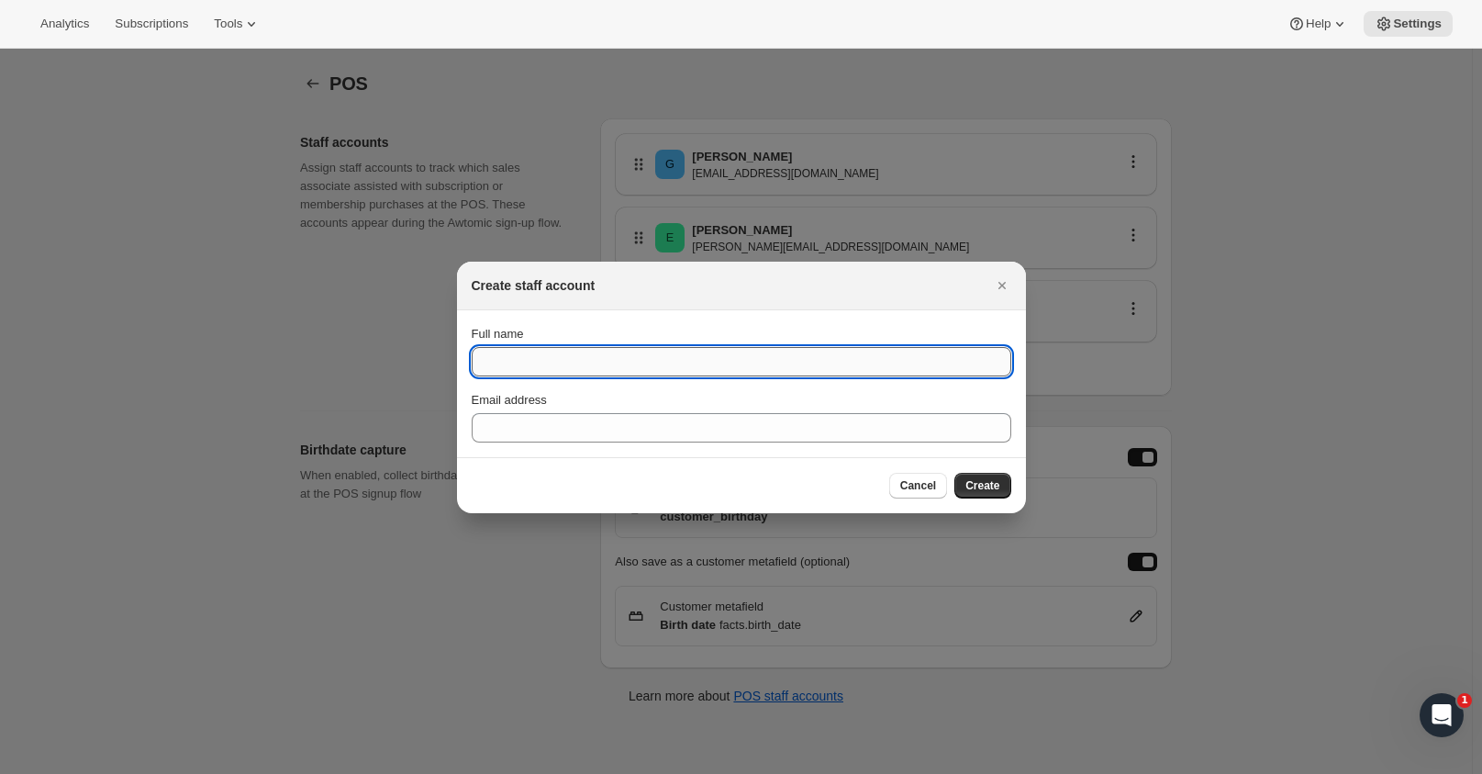
click at [574, 363] on input "Full name" at bounding box center [742, 361] width 540 height 29
click at [560, 355] on input "[PERSON_NAME]" at bounding box center [742, 361] width 540 height 29
type input "[PERSON_NAME]"
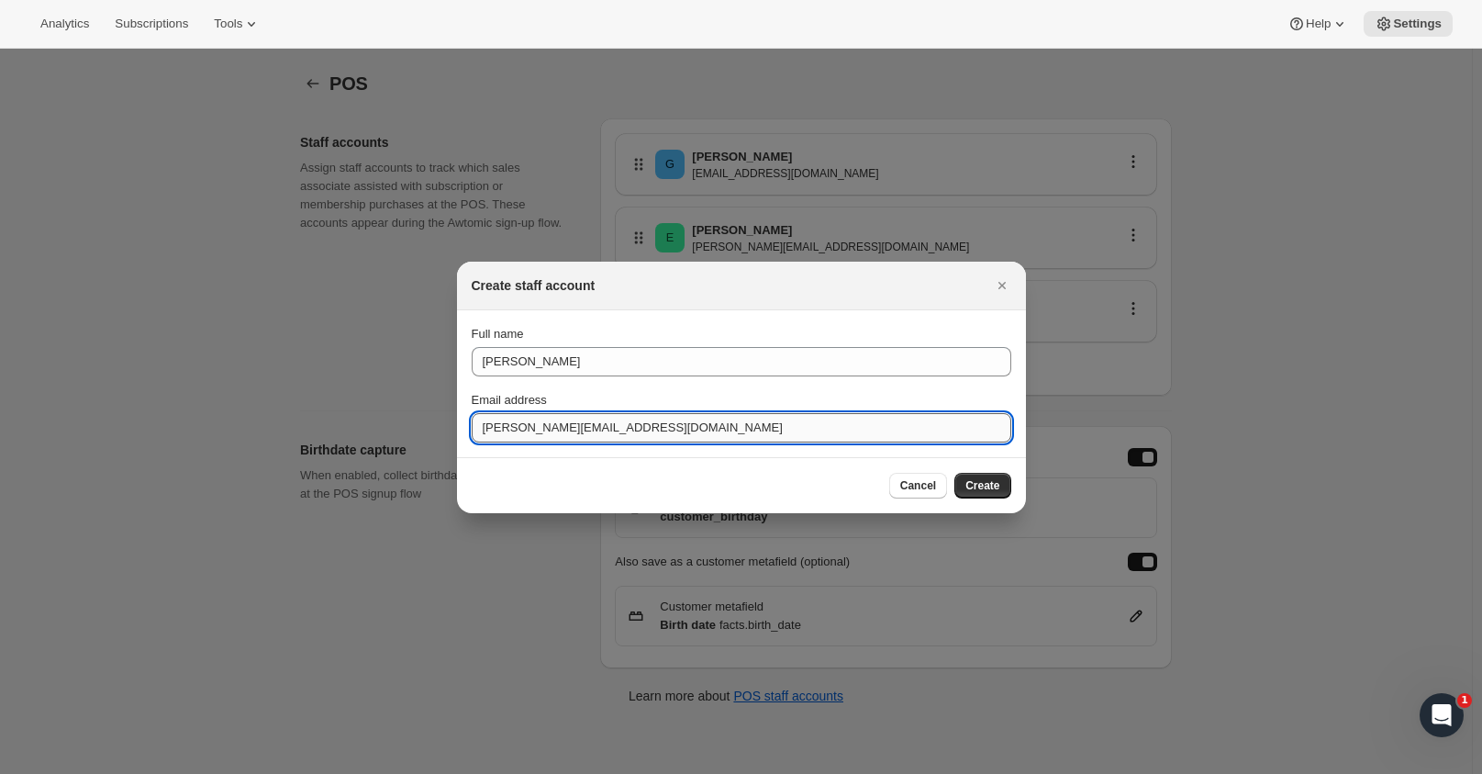
drag, startPoint x: 613, startPoint y: 420, endPoint x: 509, endPoint y: 433, distance: 104.5
click at [509, 433] on input "[PERSON_NAME][EMAIL_ADDRESS][DOMAIN_NAME]" at bounding box center [742, 427] width 540 height 29
type input "[EMAIL_ADDRESS][DOMAIN_NAME]"
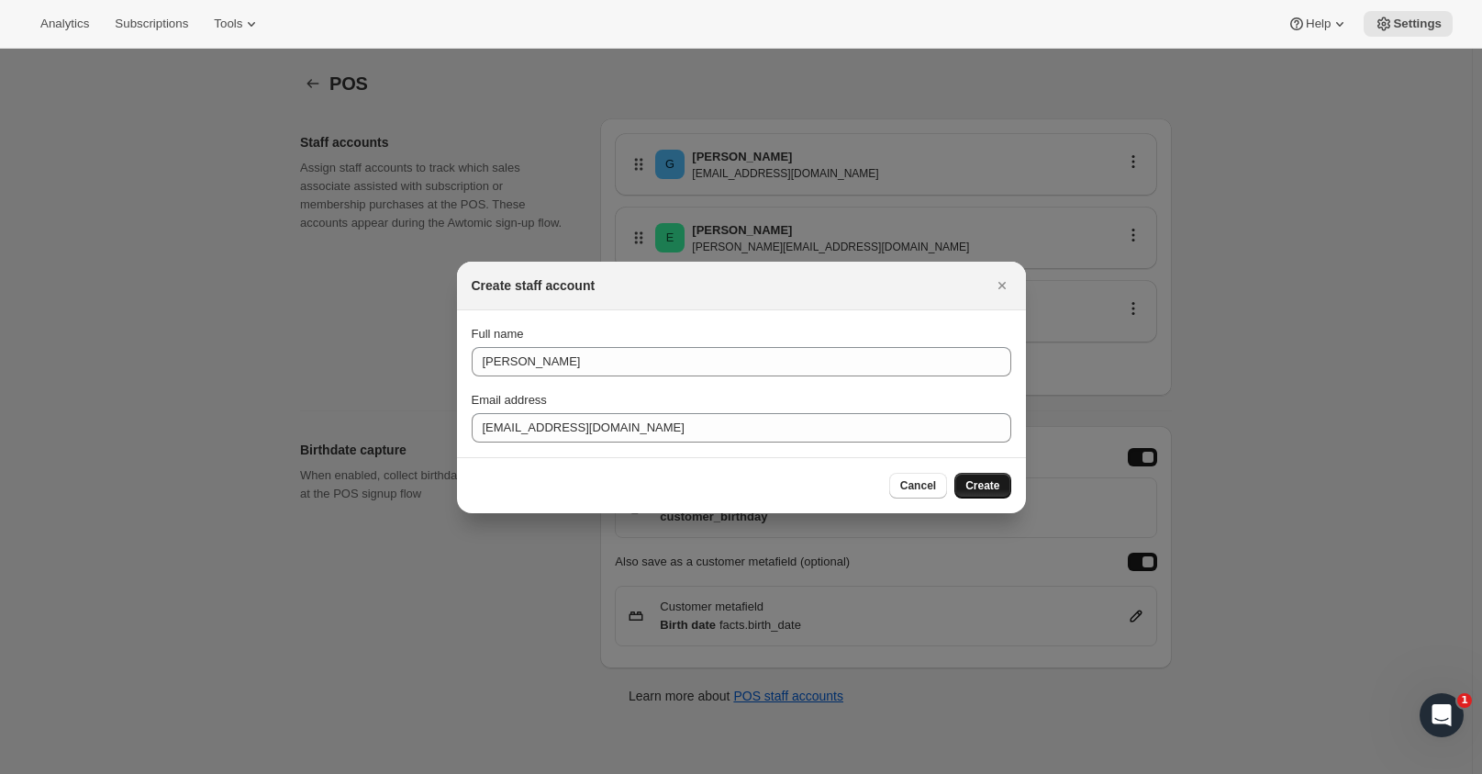
click at [992, 485] on span "Create" at bounding box center [982, 485] width 34 height 15
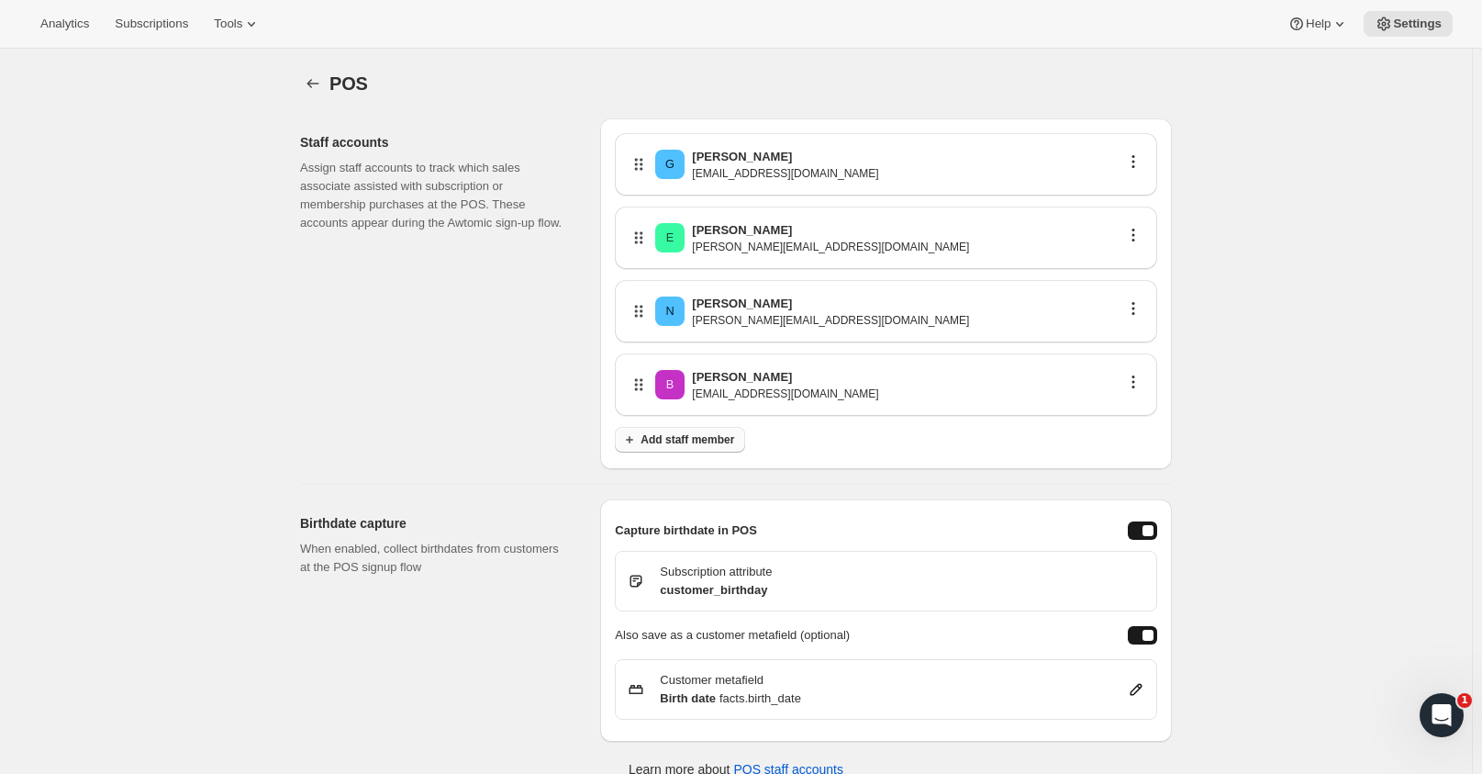
click at [698, 435] on span "Add staff member" at bounding box center [688, 439] width 94 height 15
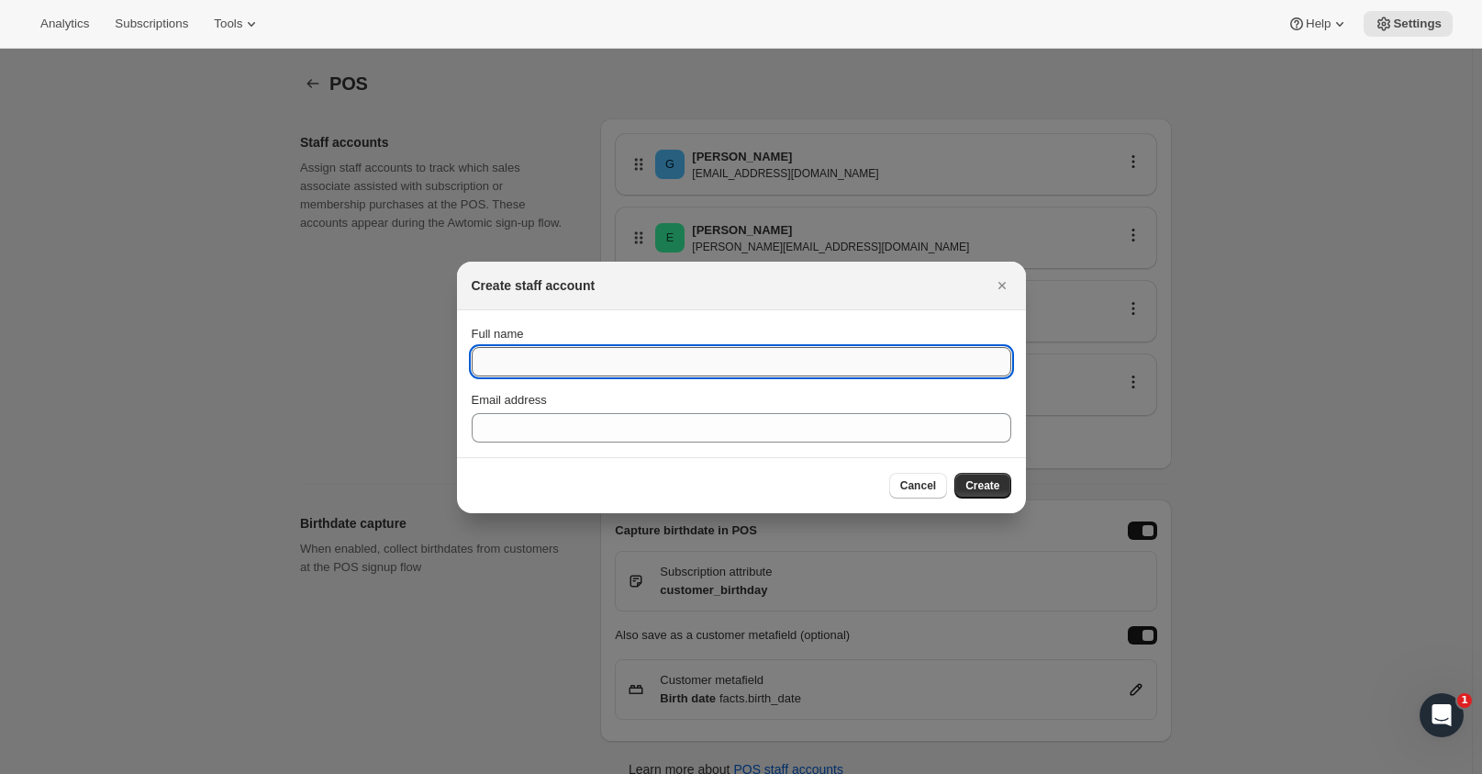
click at [553, 360] on input "Full name" at bounding box center [742, 361] width 540 height 29
type input "[PERSON_NAME]"
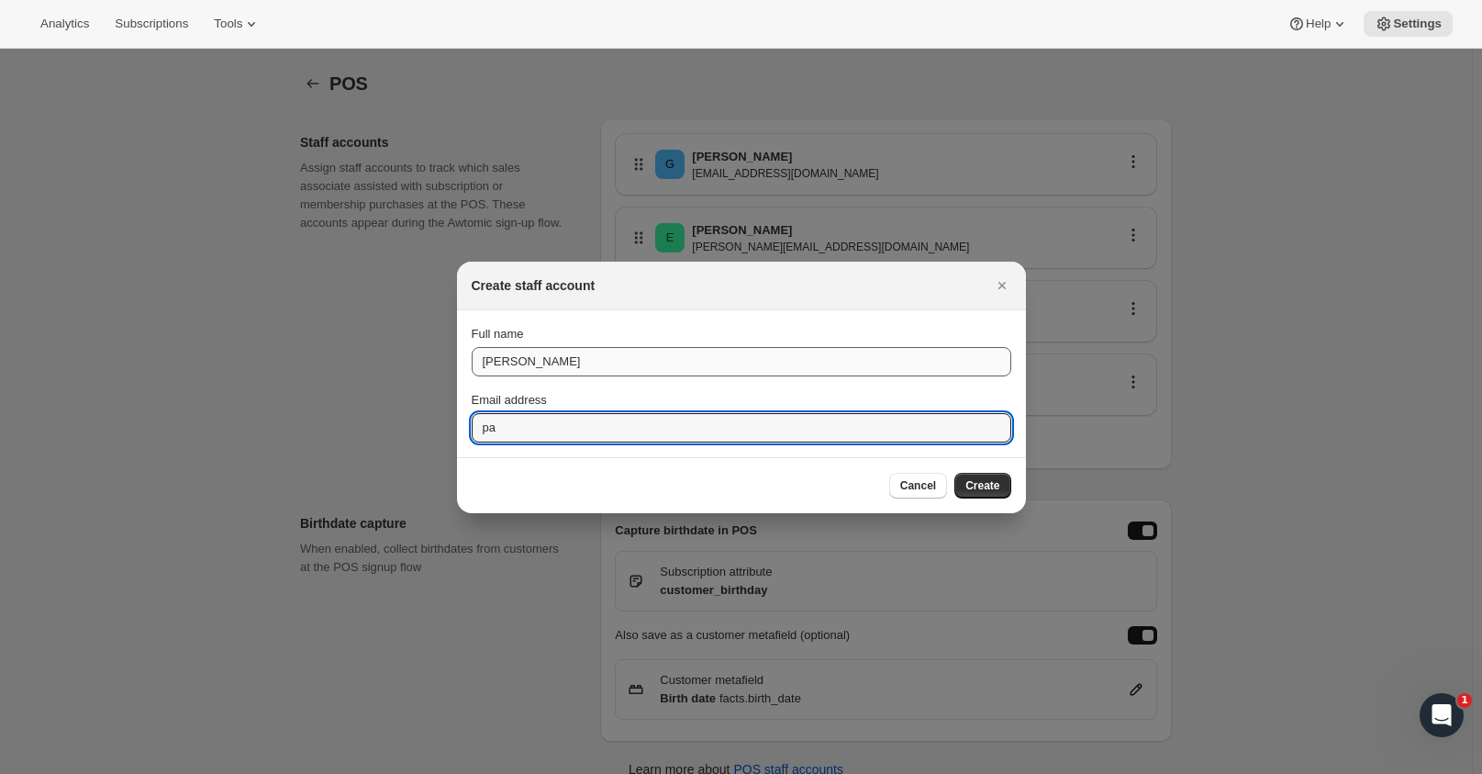
type input "p"
click at [588, 434] on input "Sonomacoletti@" at bounding box center [742, 427] width 540 height 29
type input "[EMAIL_ADDRESS][DOMAIN_NAME]"
click at [984, 484] on span "Create" at bounding box center [982, 485] width 34 height 15
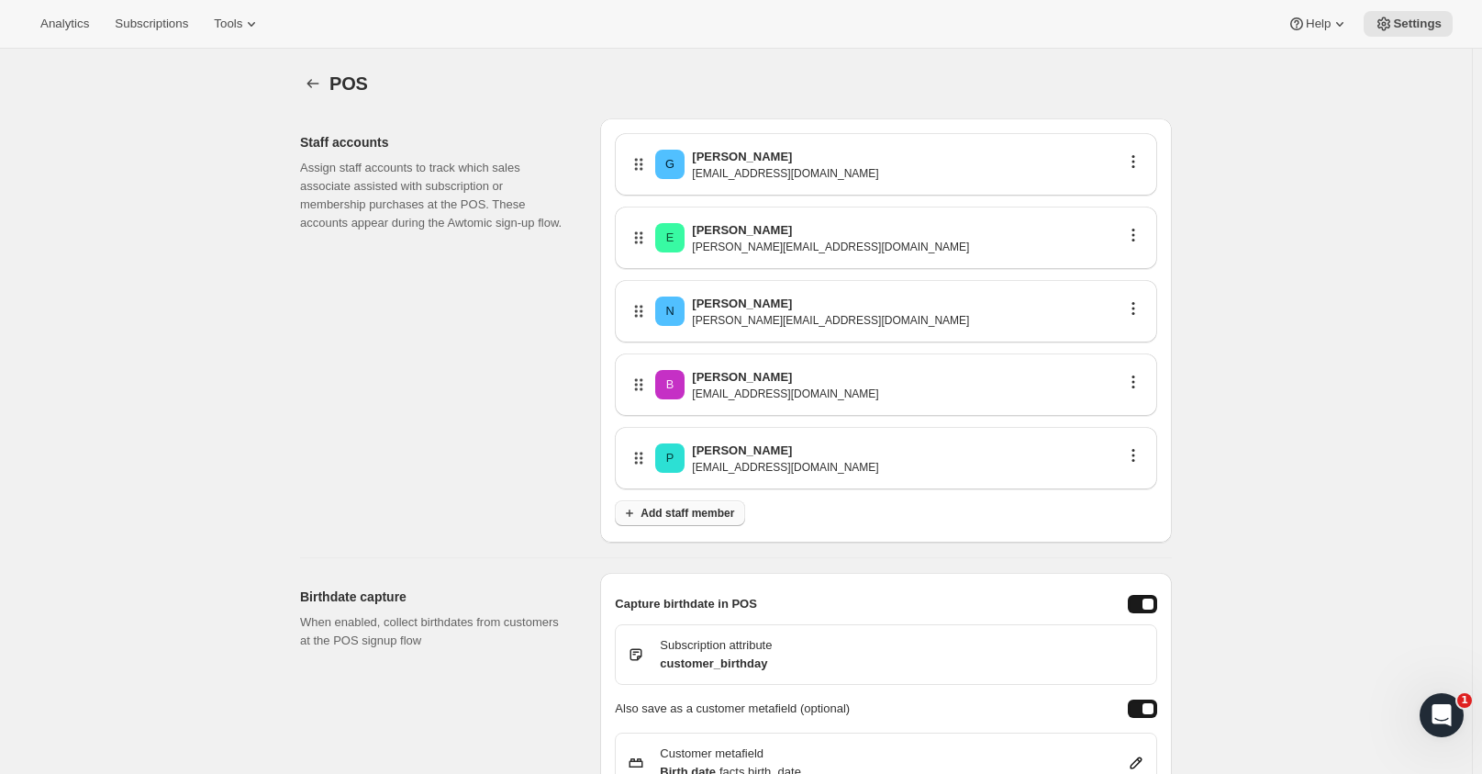
click at [682, 508] on span "Add staff member" at bounding box center [688, 513] width 94 height 15
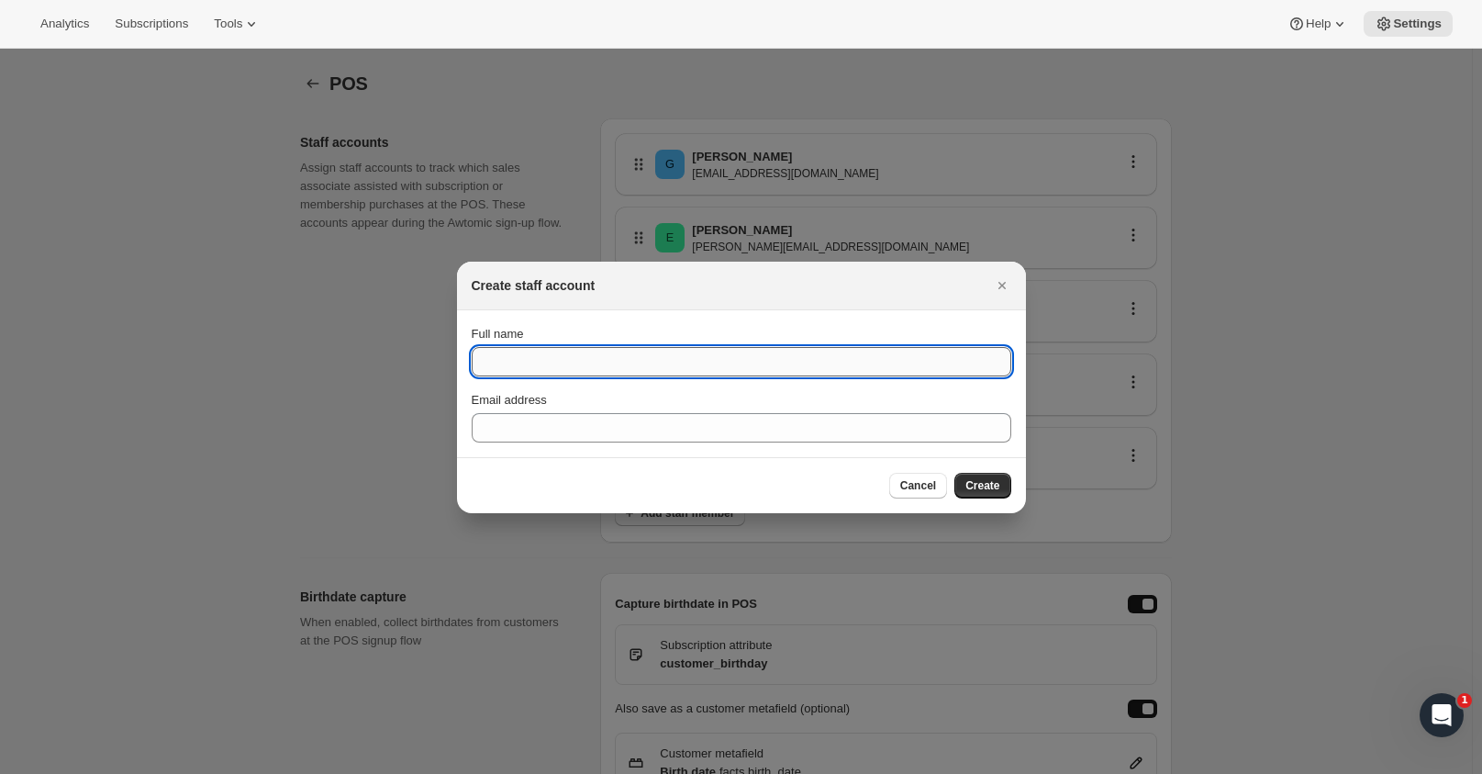
click at [587, 357] on input "Full name" at bounding box center [742, 361] width 540 height 29
type input "l"
type input "[PERSON_NAME]"
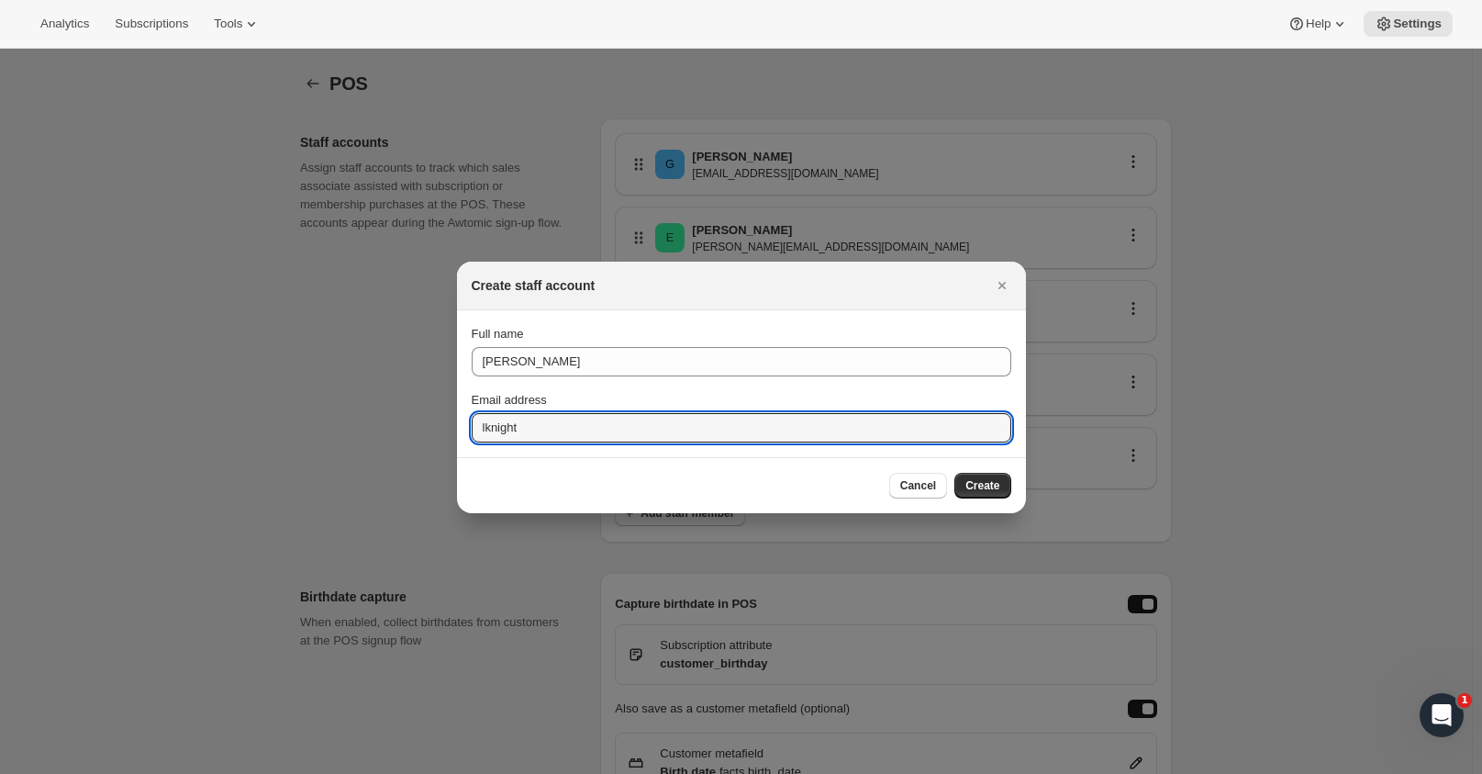
type input "[EMAIL_ADDRESS][DOMAIN_NAME]"
click at [998, 483] on span "Create" at bounding box center [982, 485] width 34 height 15
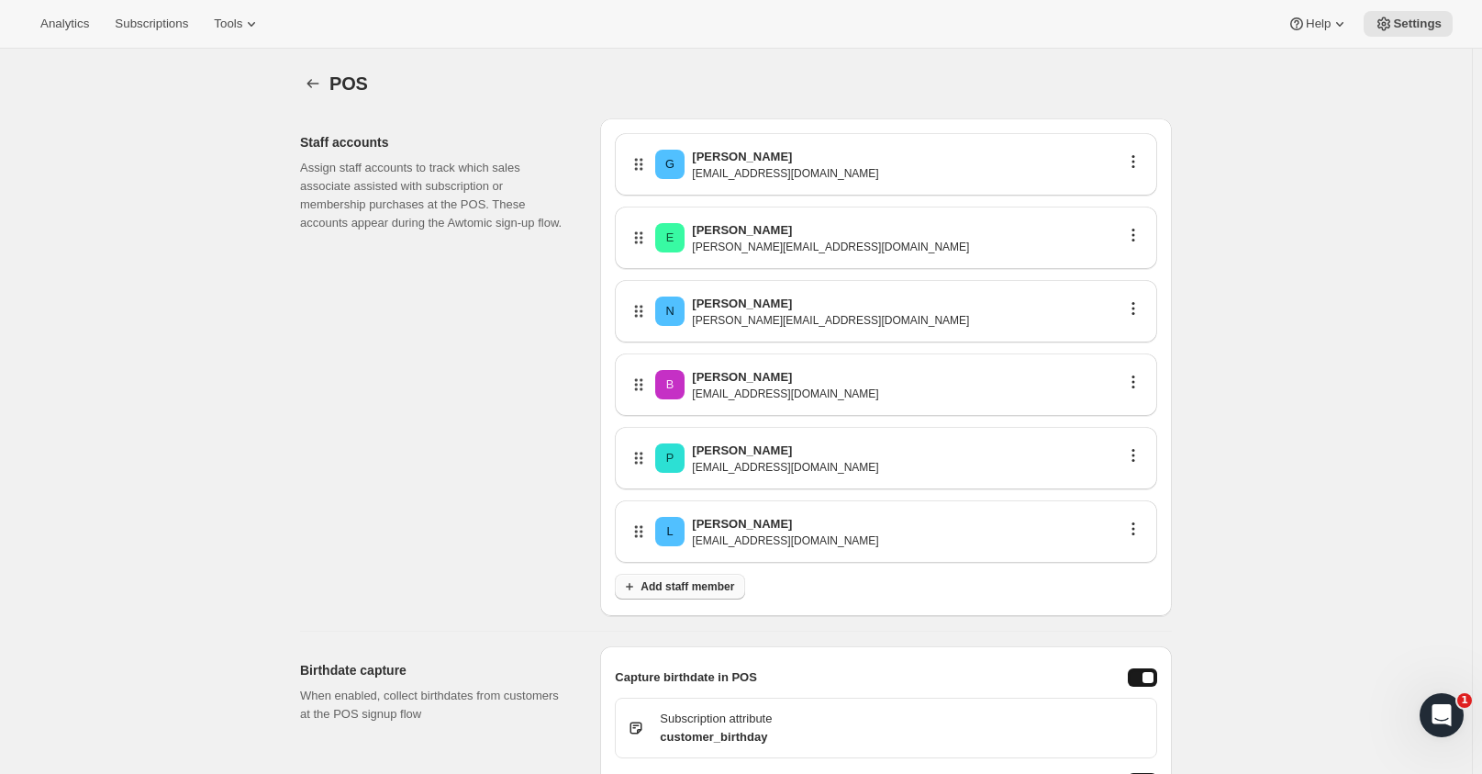
click at [703, 586] on span "Add staff member" at bounding box center [688, 586] width 94 height 15
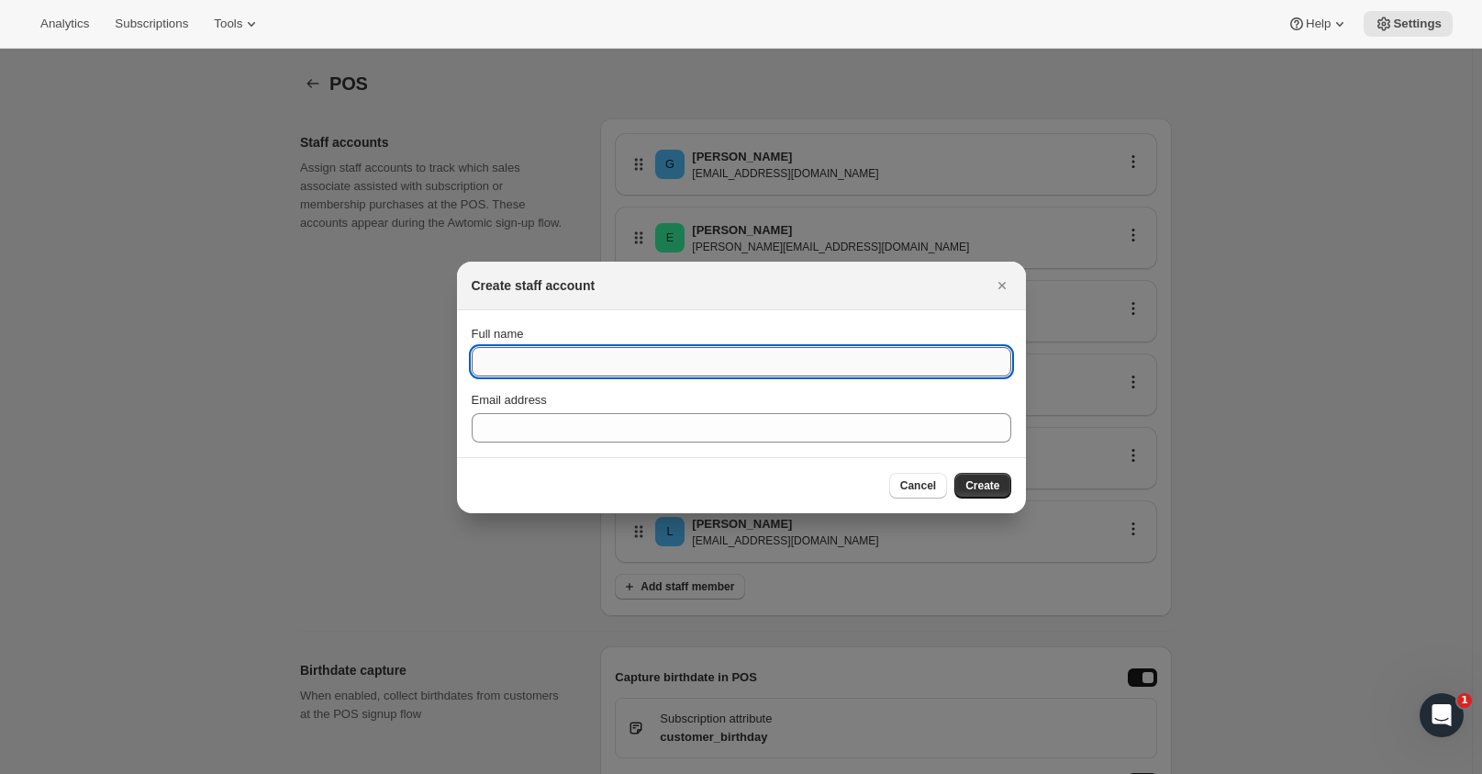
click at [527, 360] on input "Full name" at bounding box center [742, 361] width 540 height 29
type input "[PERSON_NAME]"
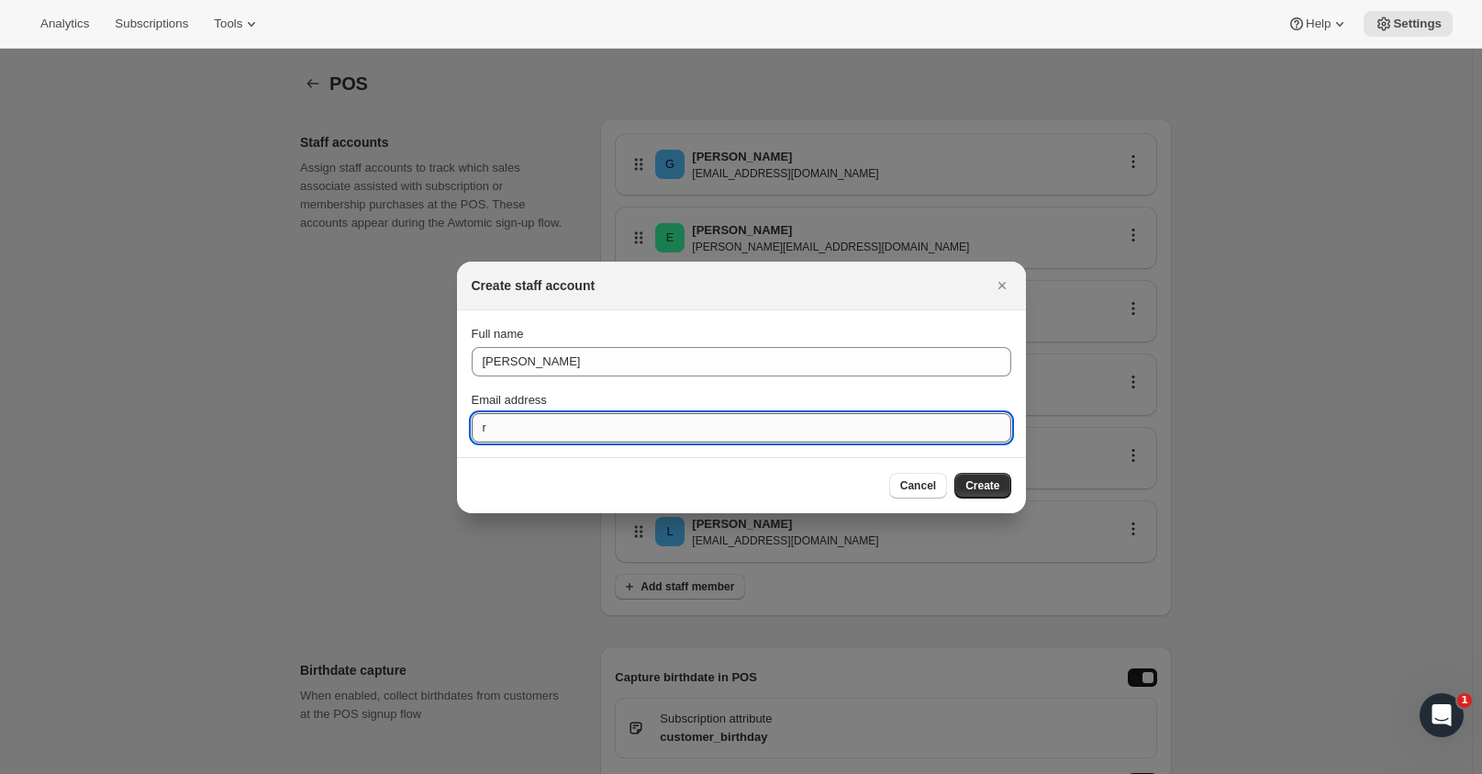
type input "[EMAIL_ADDRESS][DOMAIN_NAME]"
click at [992, 478] on span "Create" at bounding box center [982, 485] width 34 height 15
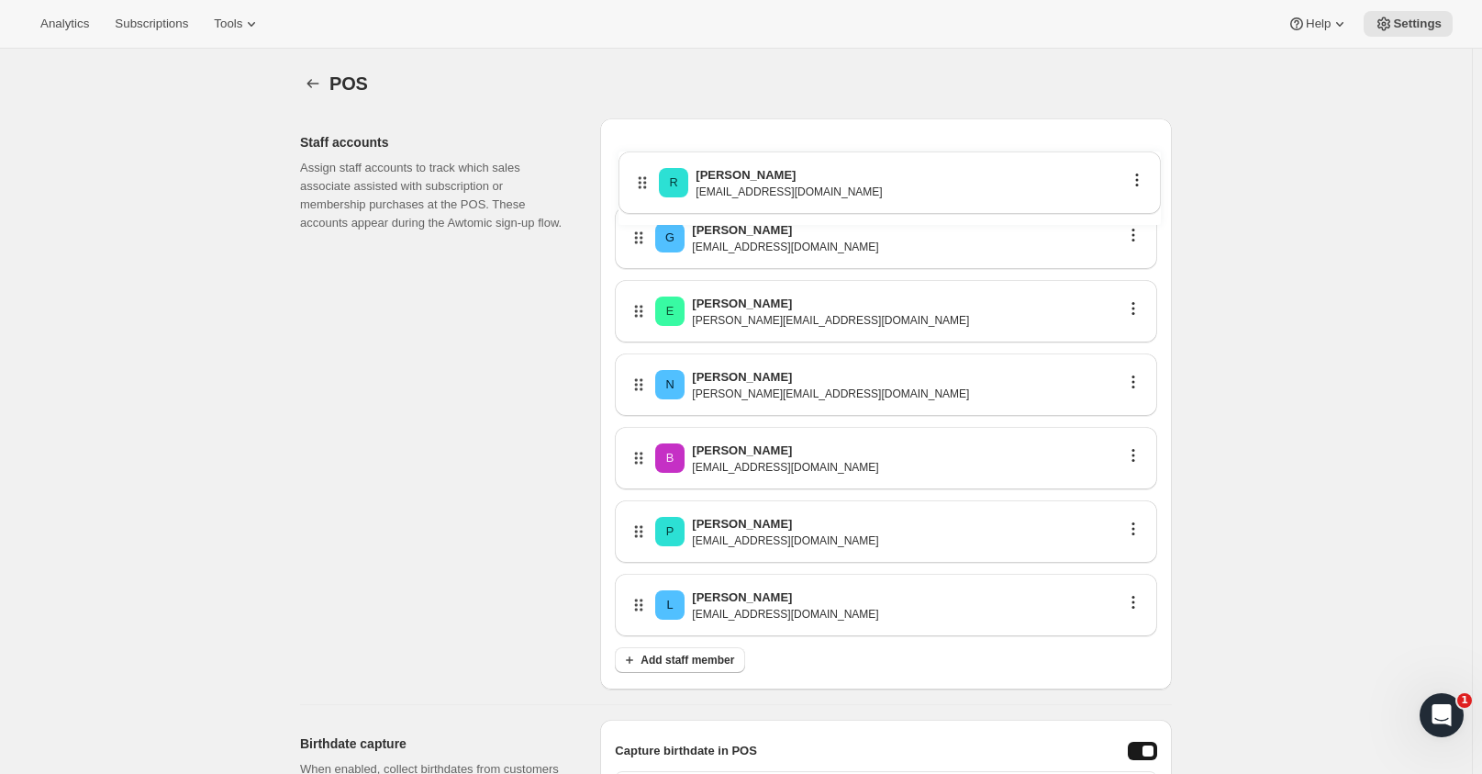
drag, startPoint x: 640, startPoint y: 608, endPoint x: 638, endPoint y: 151, distance: 456.1
click at [634, 153] on div "G [PERSON_NAME] [EMAIL_ADDRESS][DOMAIN_NAME] E [PERSON_NAME] [PERSON_NAME][EMAI…" at bounding box center [886, 390] width 542 height 514
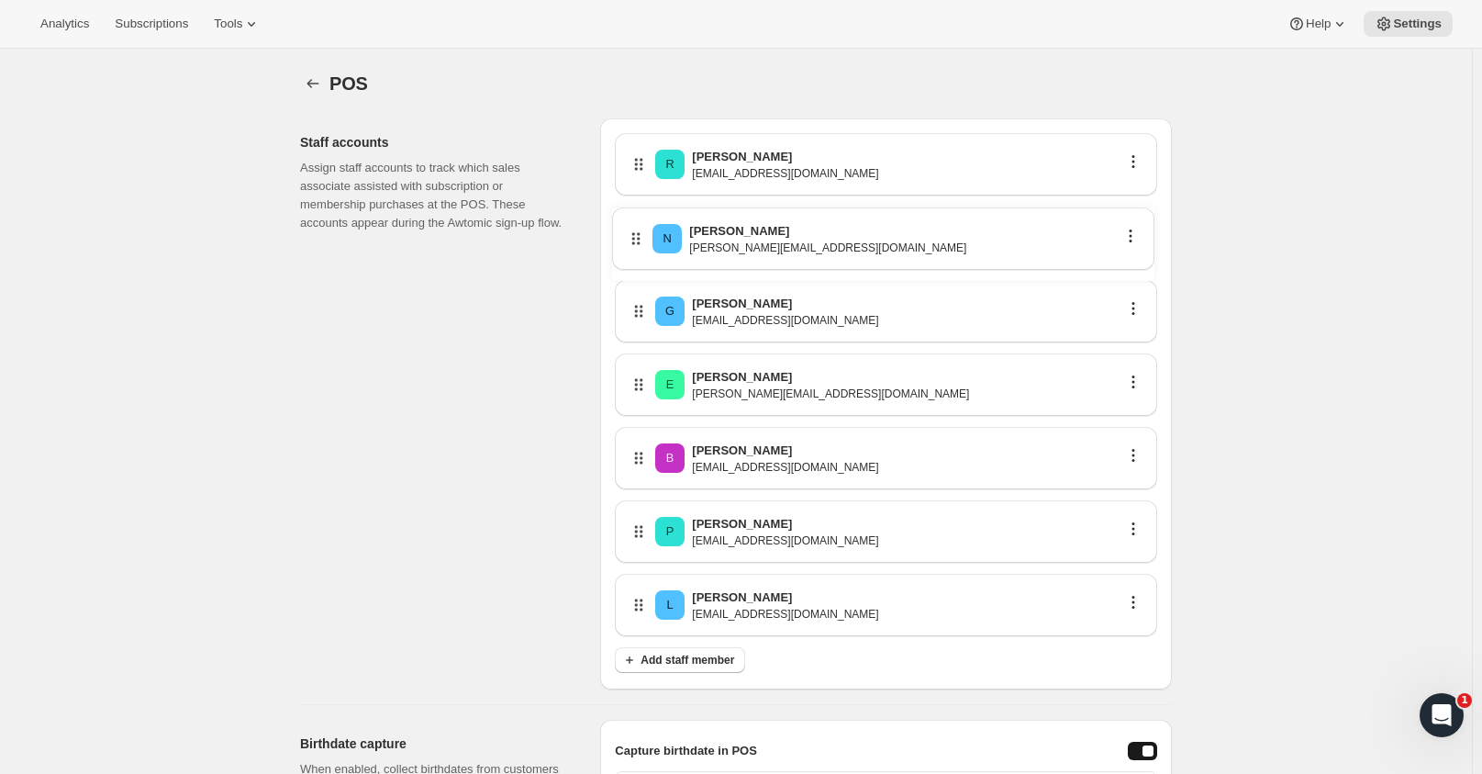
drag, startPoint x: 641, startPoint y: 386, endPoint x: 630, endPoint y: 221, distance: 165.6
click at [630, 221] on div "R [PERSON_NAME] [EMAIL_ADDRESS][DOMAIN_NAME] G [PERSON_NAME] [EMAIL_ADDRESS][DO…" at bounding box center [886, 390] width 542 height 514
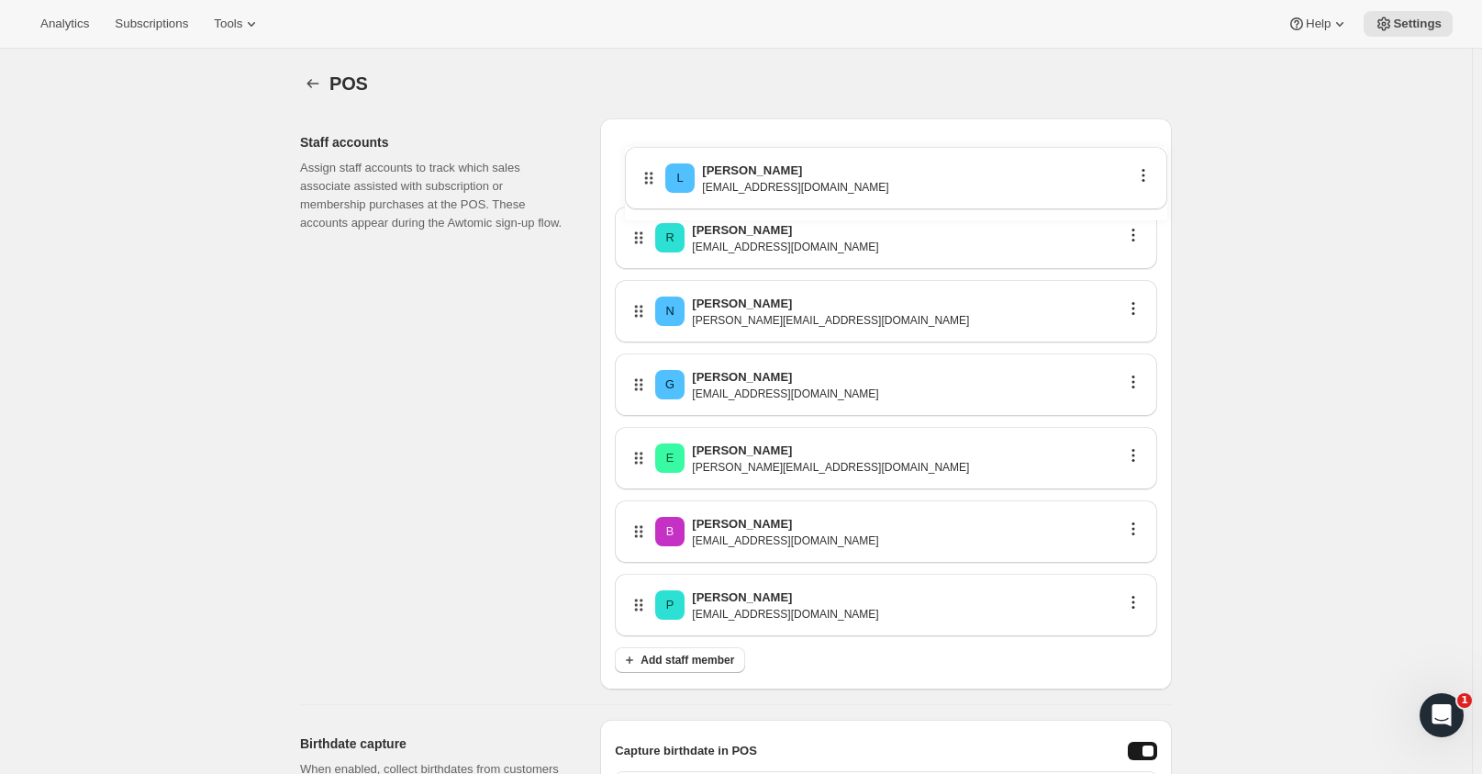
drag, startPoint x: 650, startPoint y: 611, endPoint x: 654, endPoint y: 175, distance: 435.9
click at [654, 175] on div "R [PERSON_NAME] [EMAIL_ADDRESS][DOMAIN_NAME] N [PERSON_NAME] [PERSON_NAME][EMAI…" at bounding box center [886, 390] width 542 height 514
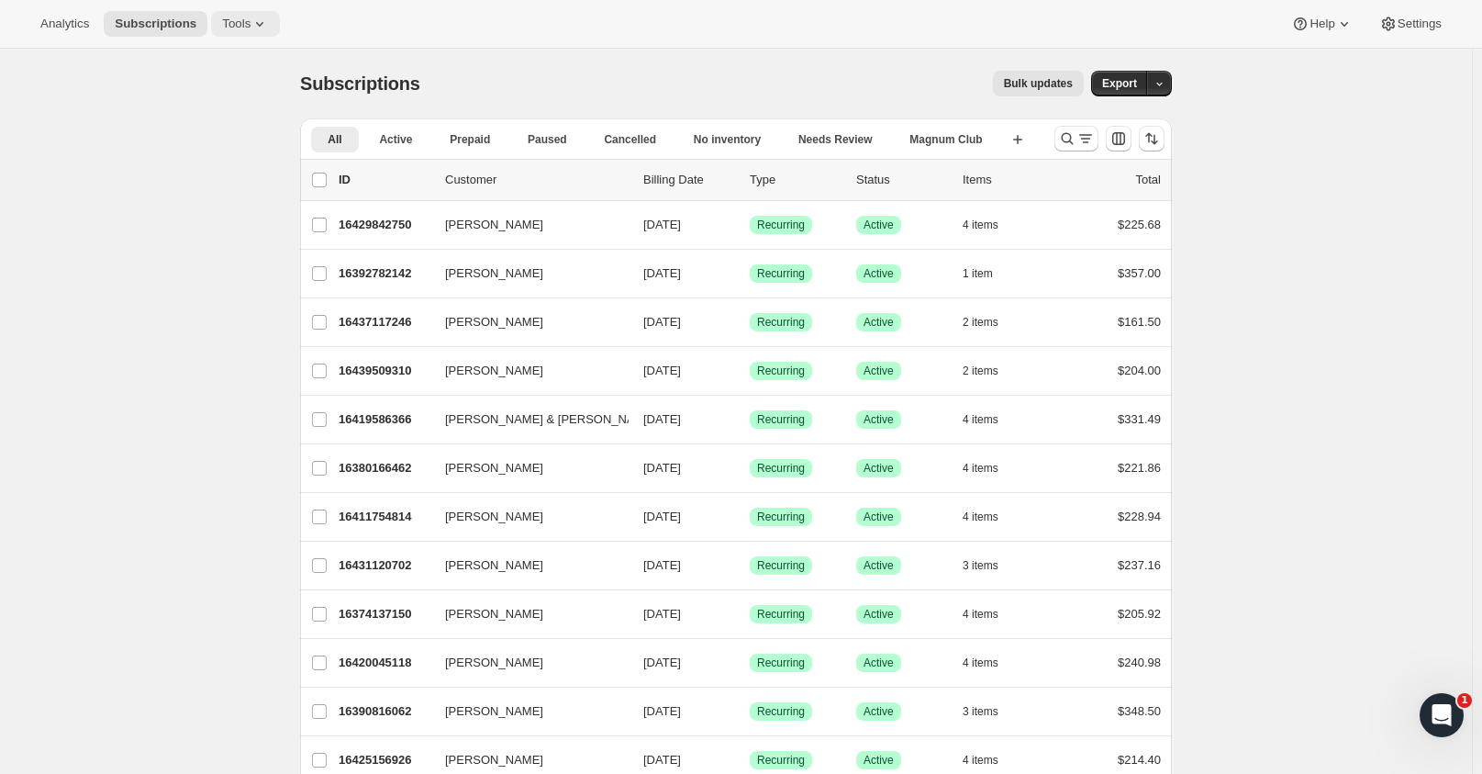
click at [222, 26] on span "Tools" at bounding box center [236, 24] width 28 height 15
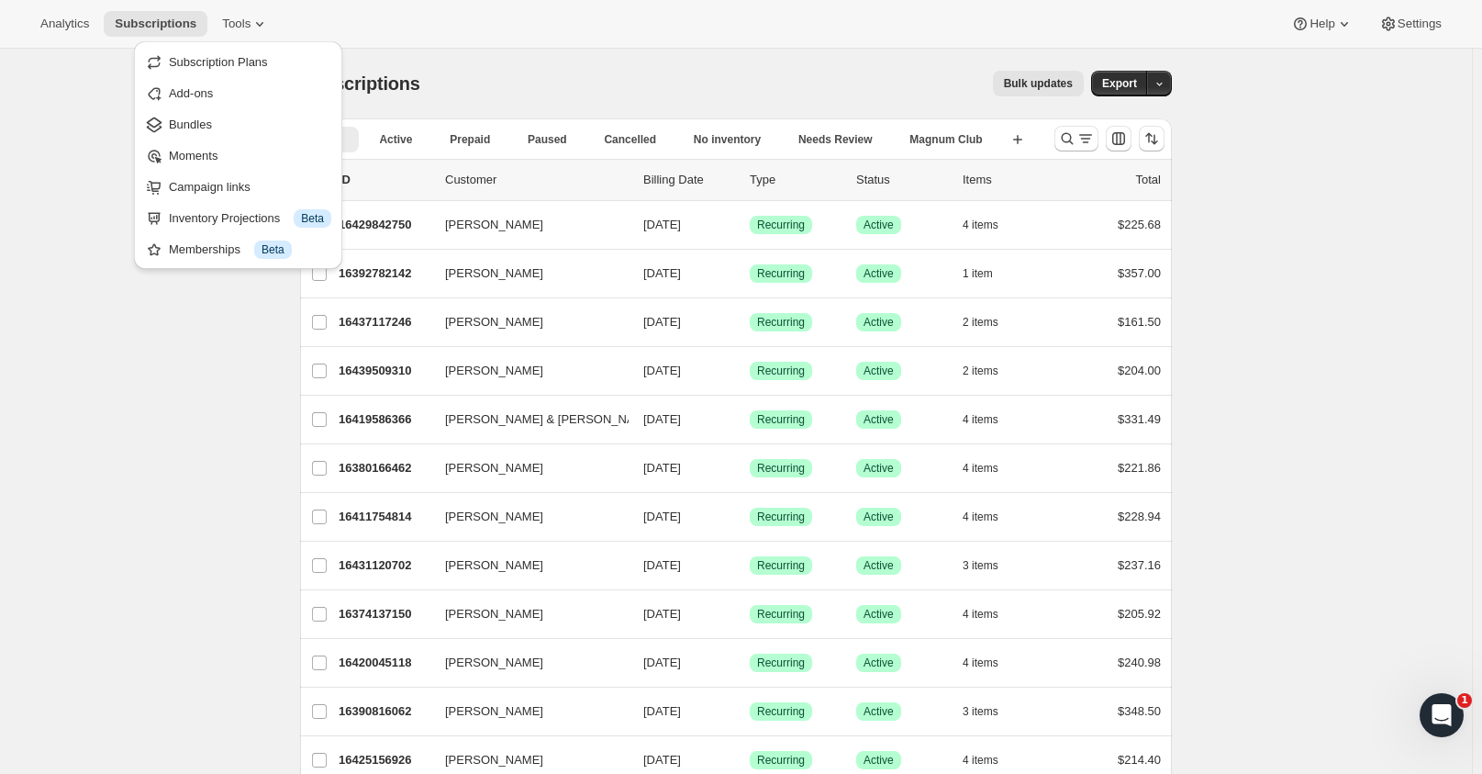
drag, startPoint x: 658, startPoint y: 47, endPoint x: 615, endPoint y: 53, distance: 43.6
click at [657, 47] on div "Analytics Subscriptions Tools Help Settings" at bounding box center [741, 24] width 1482 height 49
